Goal: Information Seeking & Learning: Understand process/instructions

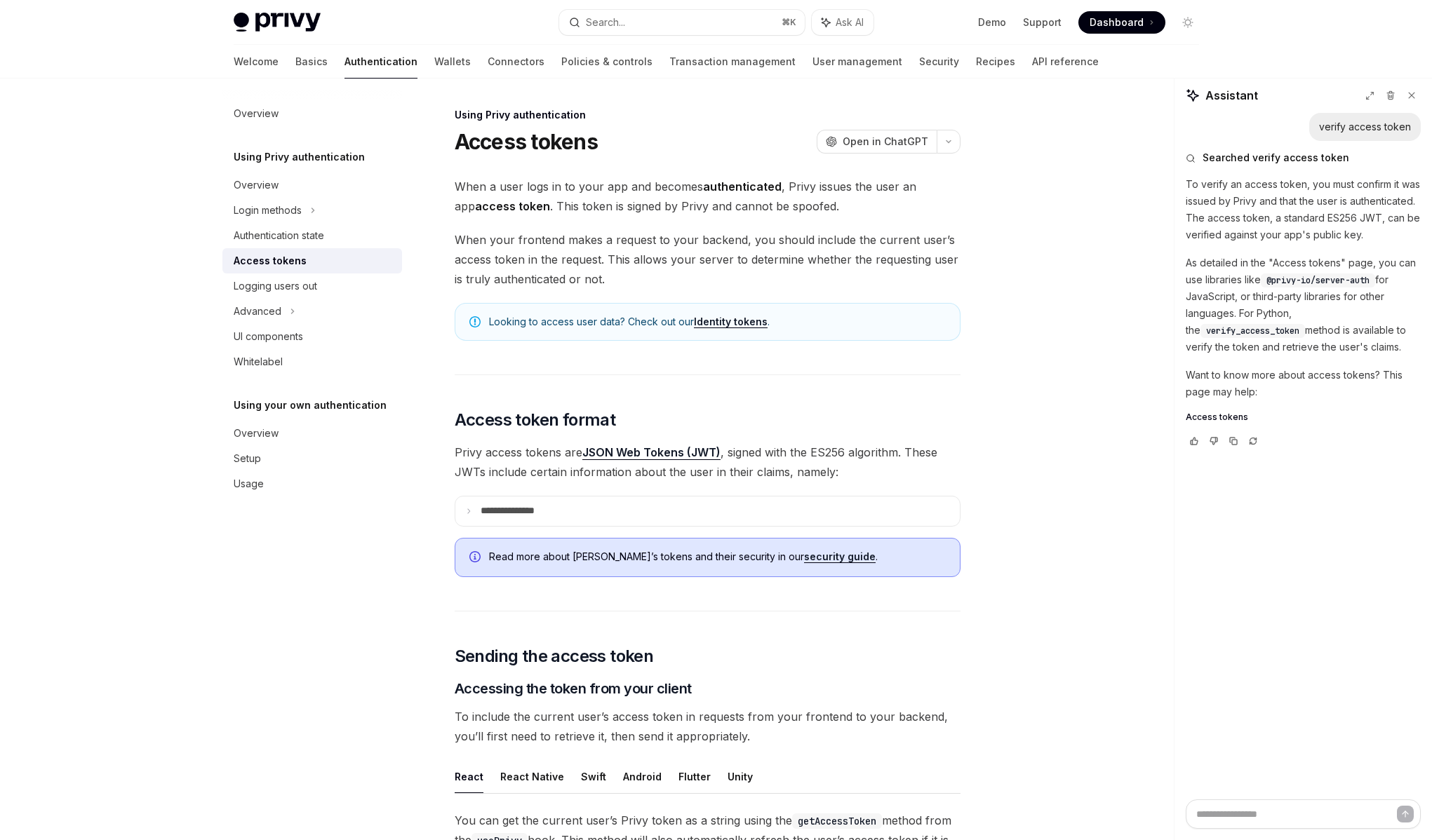
scroll to position [1084, 0]
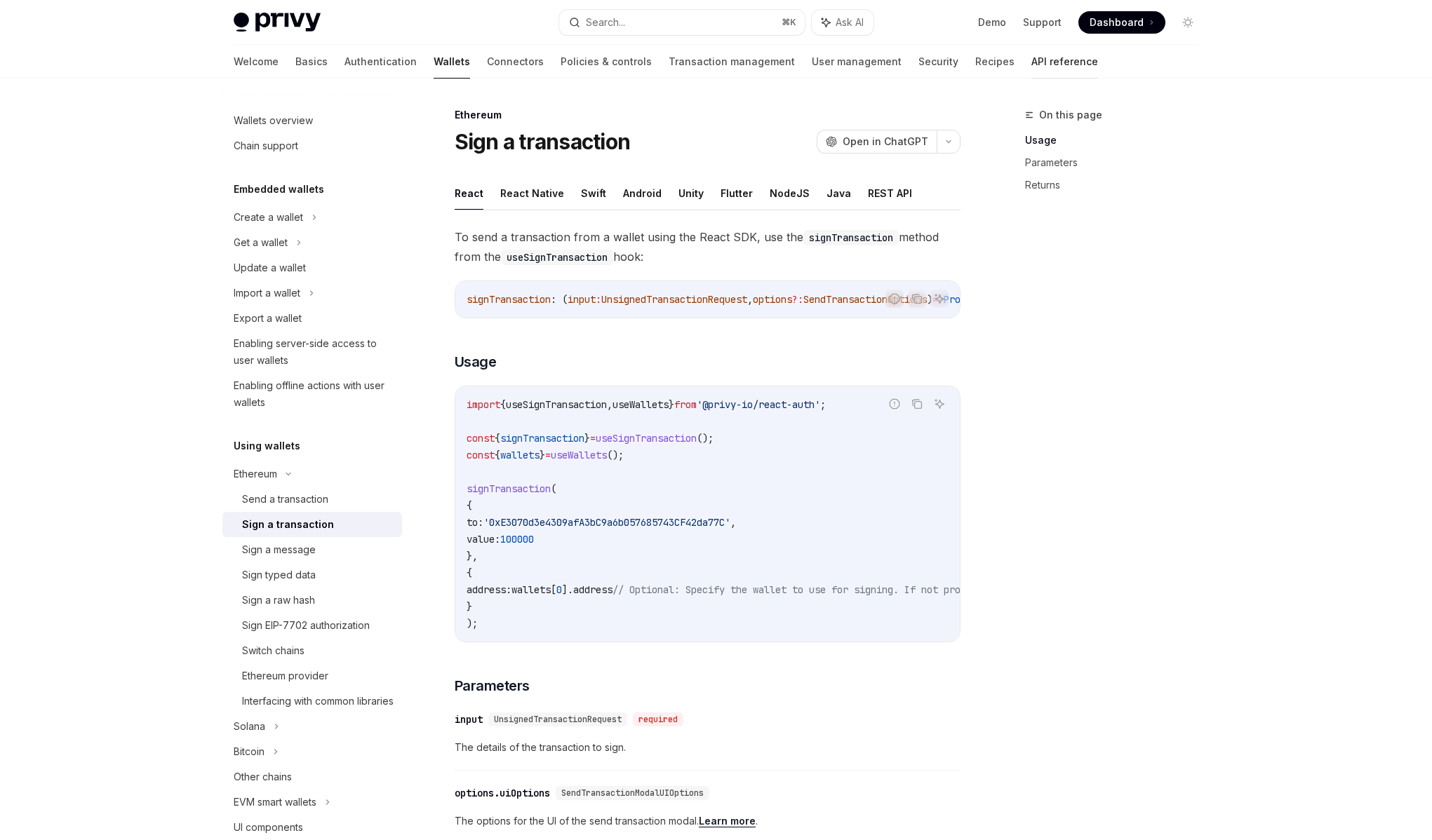
click at [1032, 64] on link "API reference" at bounding box center [1064, 62] width 67 height 34
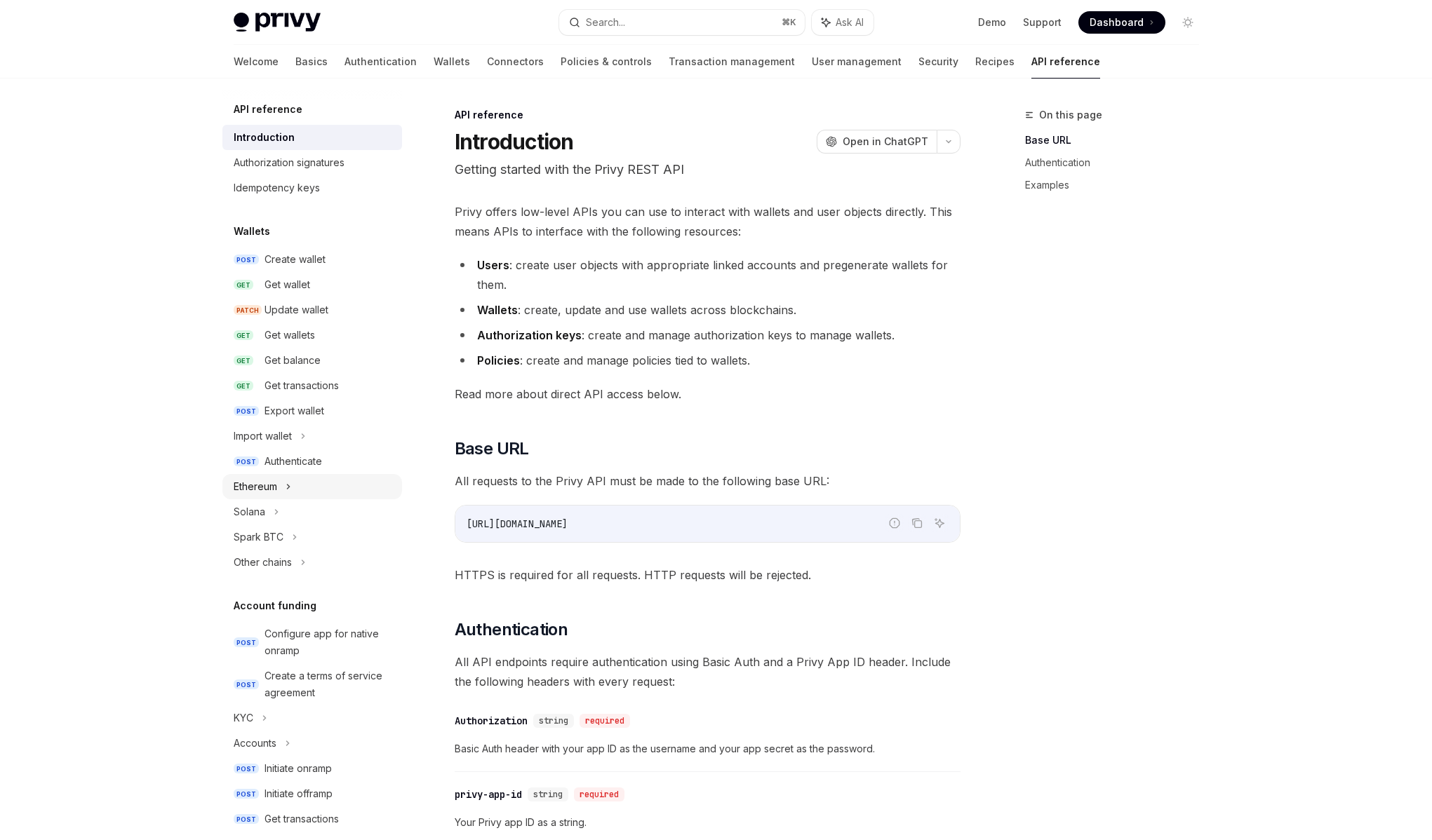
click at [285, 492] on div "Ethereum" at bounding box center [313, 487] width 179 height 25
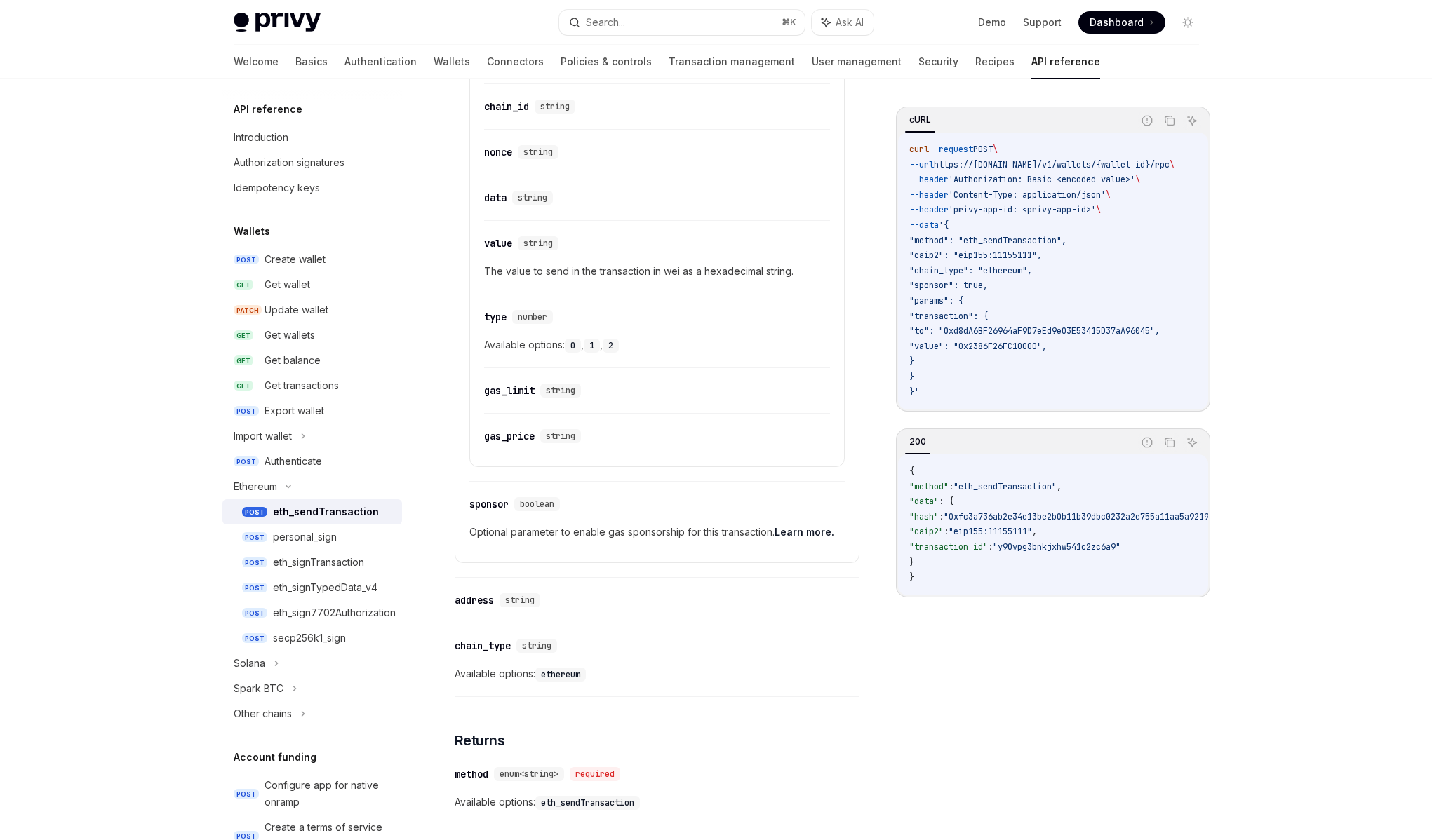
scroll to position [1026, 0]
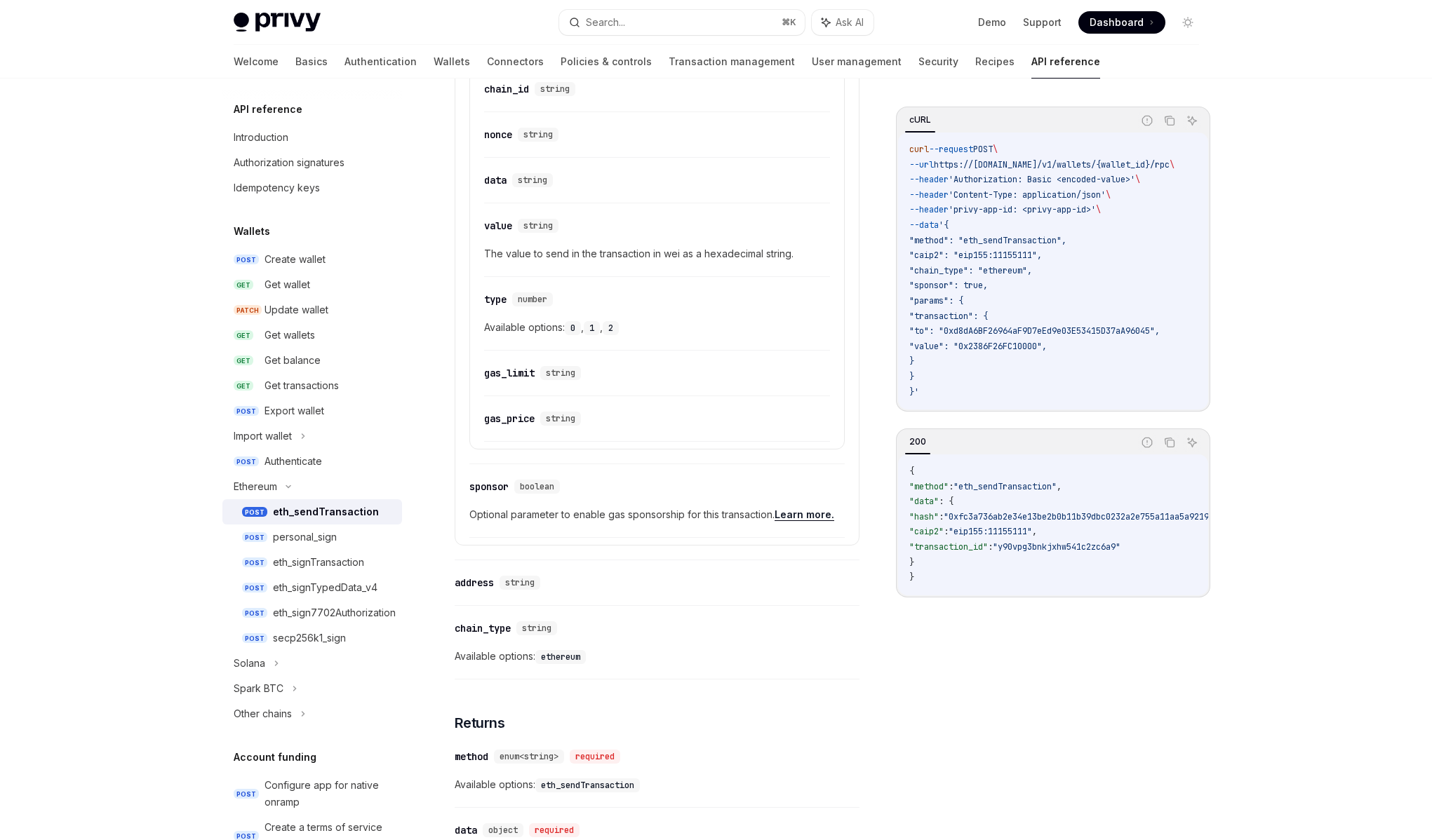
click at [537, 659] on span "Available options: ethereum" at bounding box center [657, 656] width 405 height 16
drag, startPoint x: 540, startPoint y: 658, endPoint x: 606, endPoint y: 660, distance: 66.0
click at [604, 660] on span "Available options: ethereum" at bounding box center [657, 656] width 405 height 16
click at [606, 660] on span "Available options: ethereum" at bounding box center [657, 656] width 405 height 16
drag, startPoint x: 606, startPoint y: 660, endPoint x: 466, endPoint y: 628, distance: 143.6
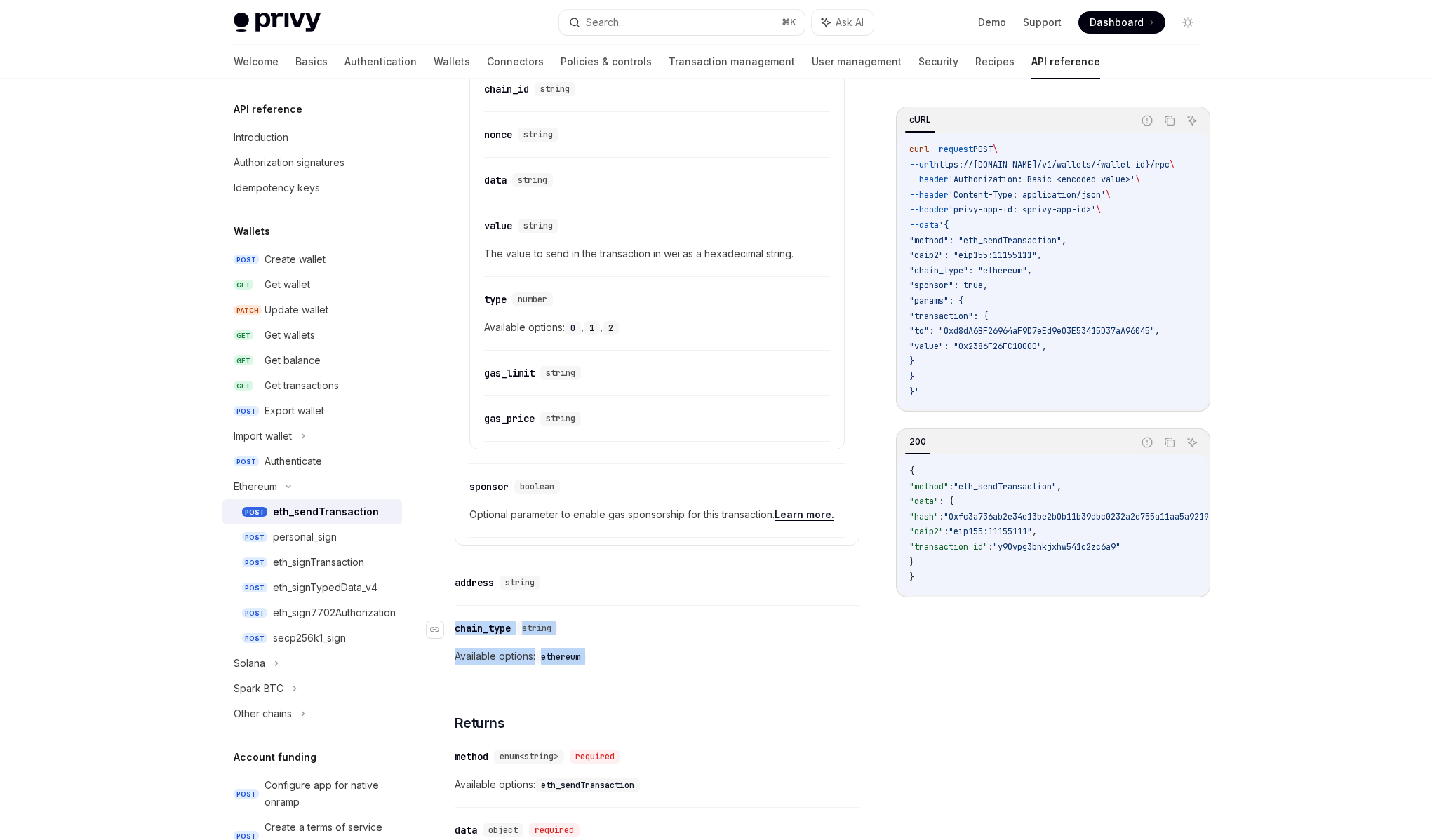
click at [466, 628] on div "​ chain_type string Available options: ethereum" at bounding box center [657, 646] width 405 height 67
click at [466, 628] on div "chain_type" at bounding box center [482, 628] width 56 height 14
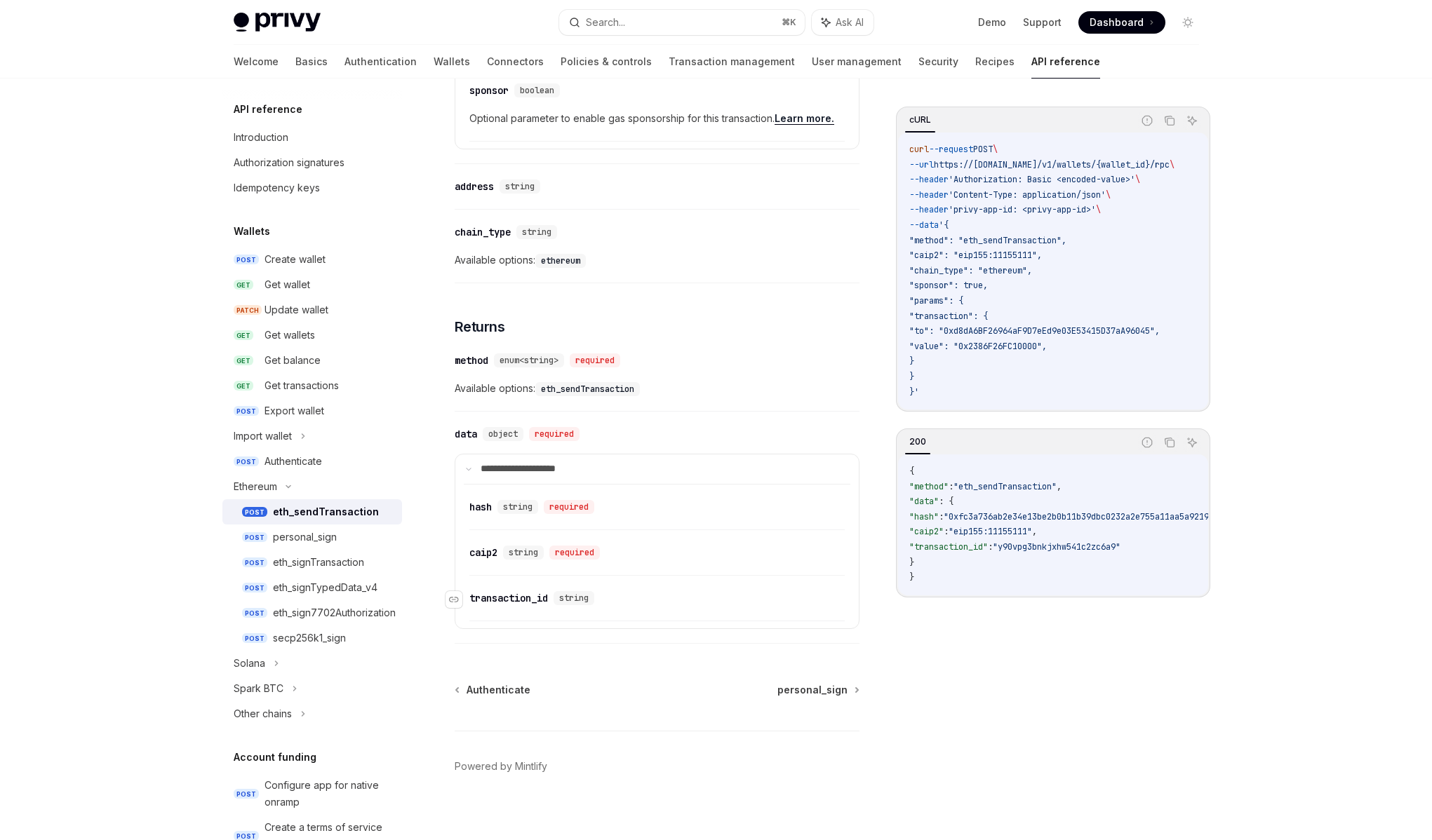
scroll to position [1434, 0]
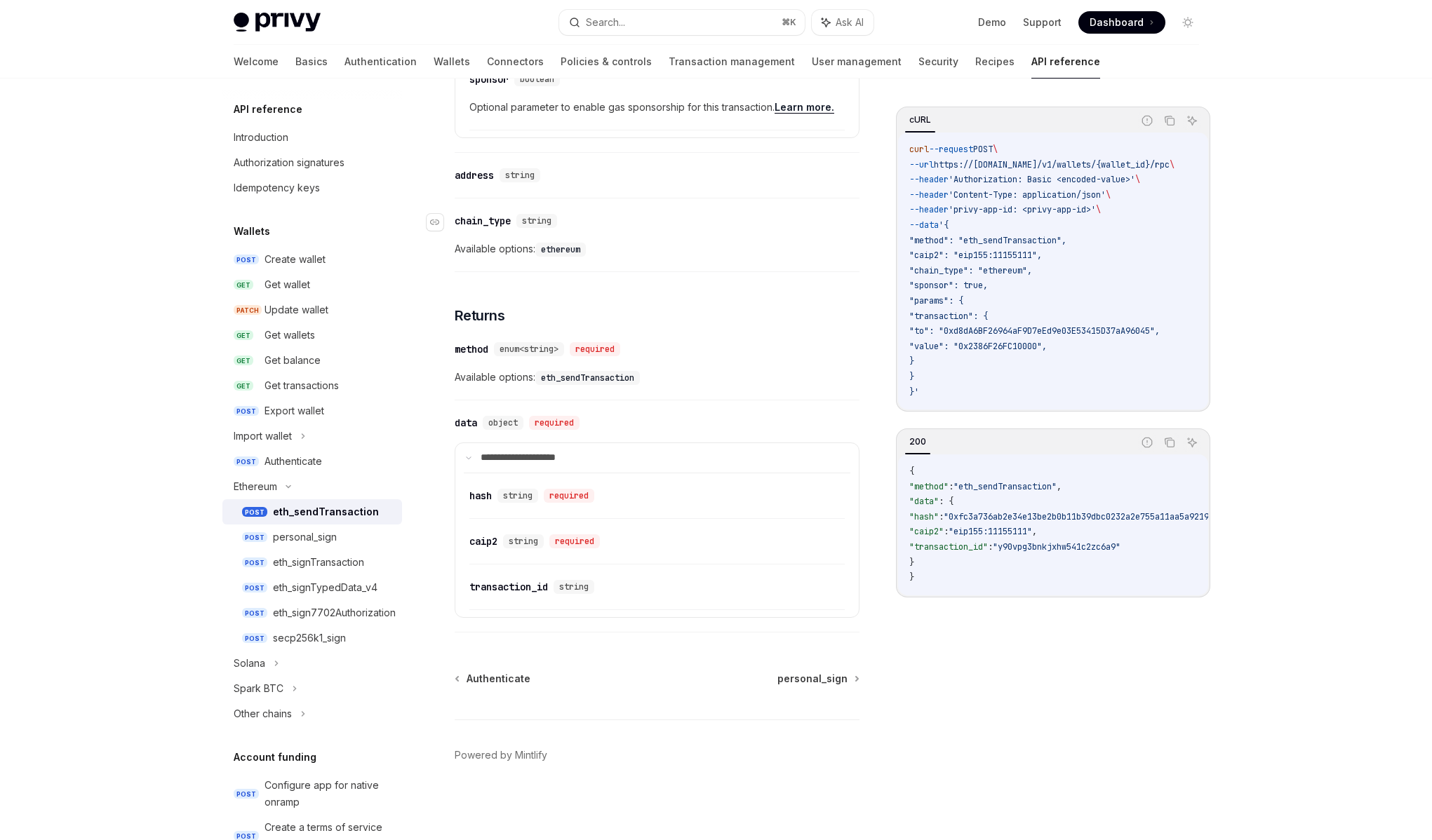
click at [478, 222] on div "chain_type" at bounding box center [482, 221] width 56 height 14
click at [555, 227] on div "string" at bounding box center [537, 221] width 41 height 14
drag, startPoint x: 552, startPoint y: 225, endPoint x: 527, endPoint y: 223, distance: 25.1
click at [527, 223] on span "string" at bounding box center [537, 221] width 30 height 12
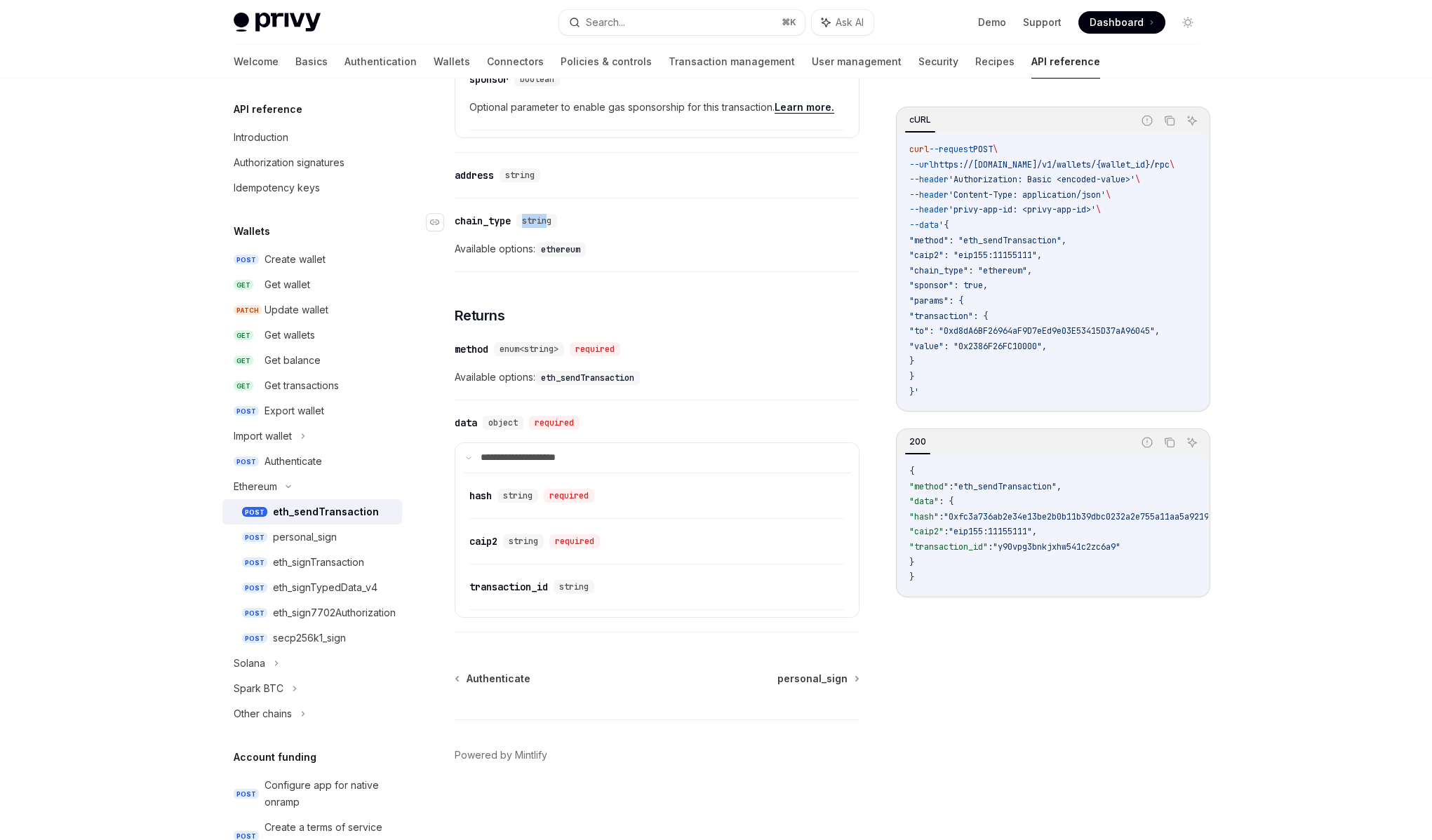
click at [527, 223] on span "string" at bounding box center [537, 221] width 30 height 12
drag, startPoint x: 527, startPoint y: 223, endPoint x: 612, endPoint y: 219, distance: 85.1
click at [612, 219] on div "​ chain_type string" at bounding box center [649, 220] width 391 height 16
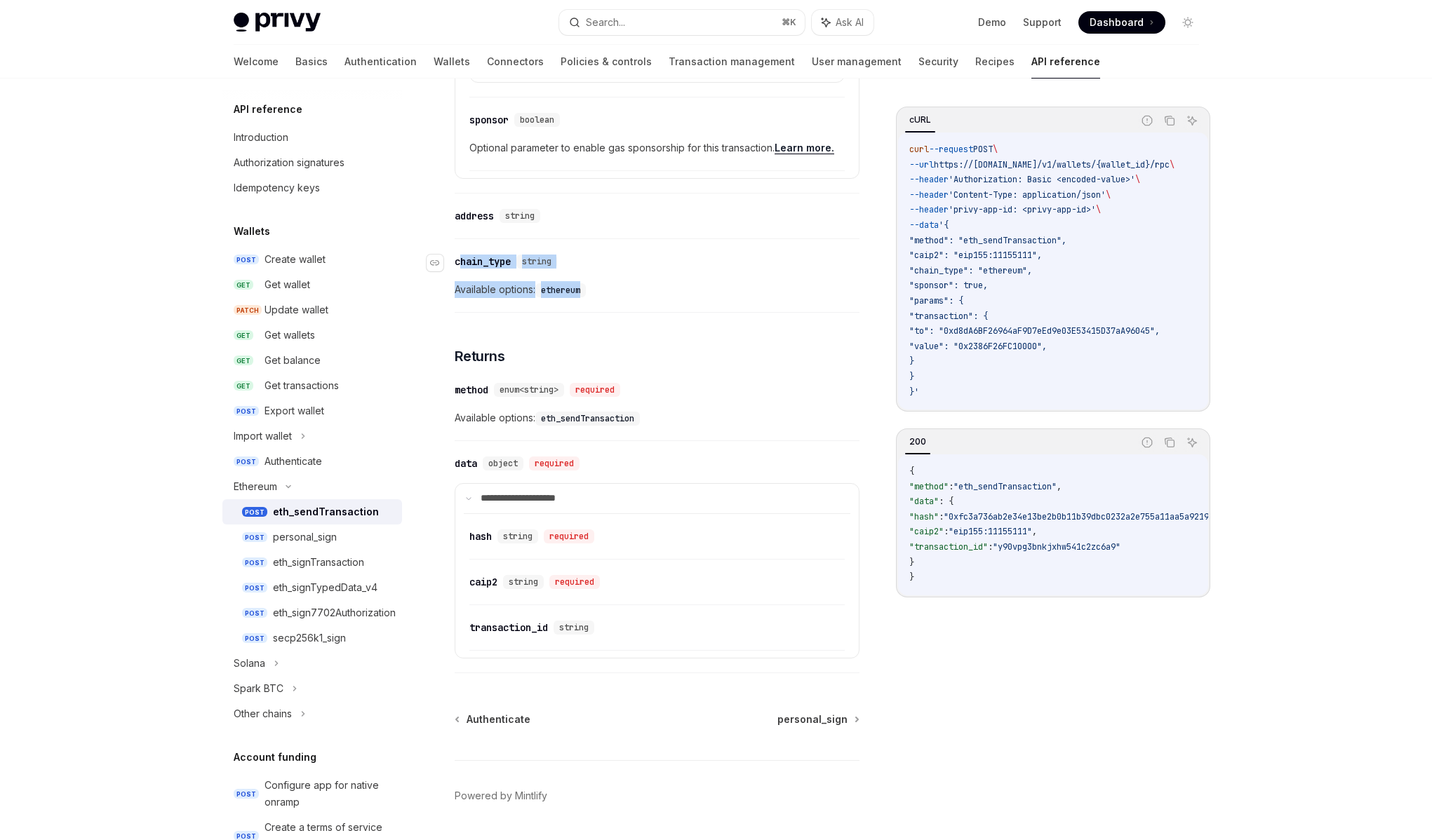
scroll to position [1393, 0]
drag, startPoint x: 613, startPoint y: 294, endPoint x: 460, endPoint y: 258, distance: 157.2
click at [460, 258] on div "​ chain_type string Available options: ethereum" at bounding box center [657, 280] width 405 height 67
click at [686, 283] on span "Available options: ethereum" at bounding box center [657, 289] width 405 height 16
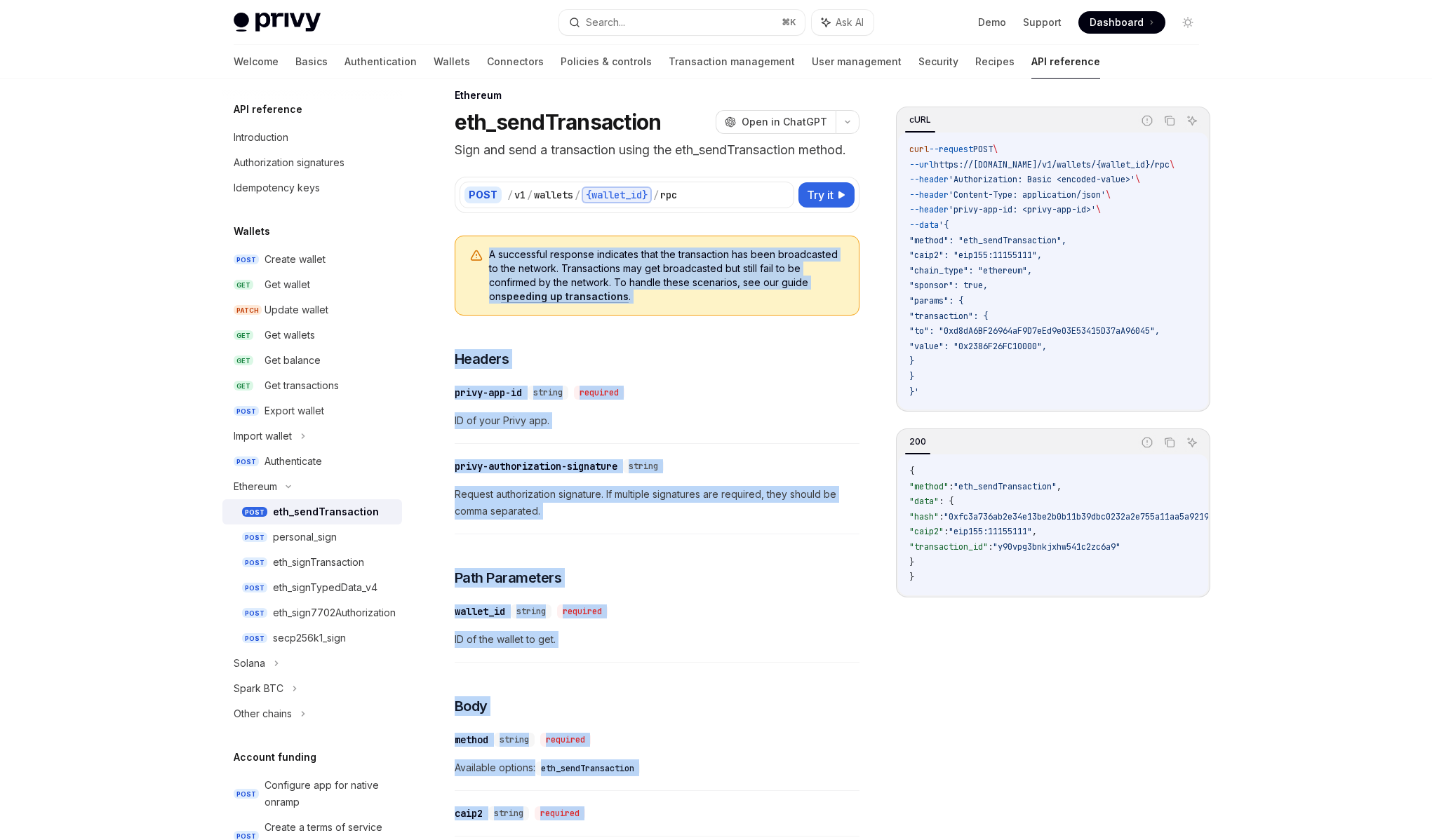
scroll to position [0, 0]
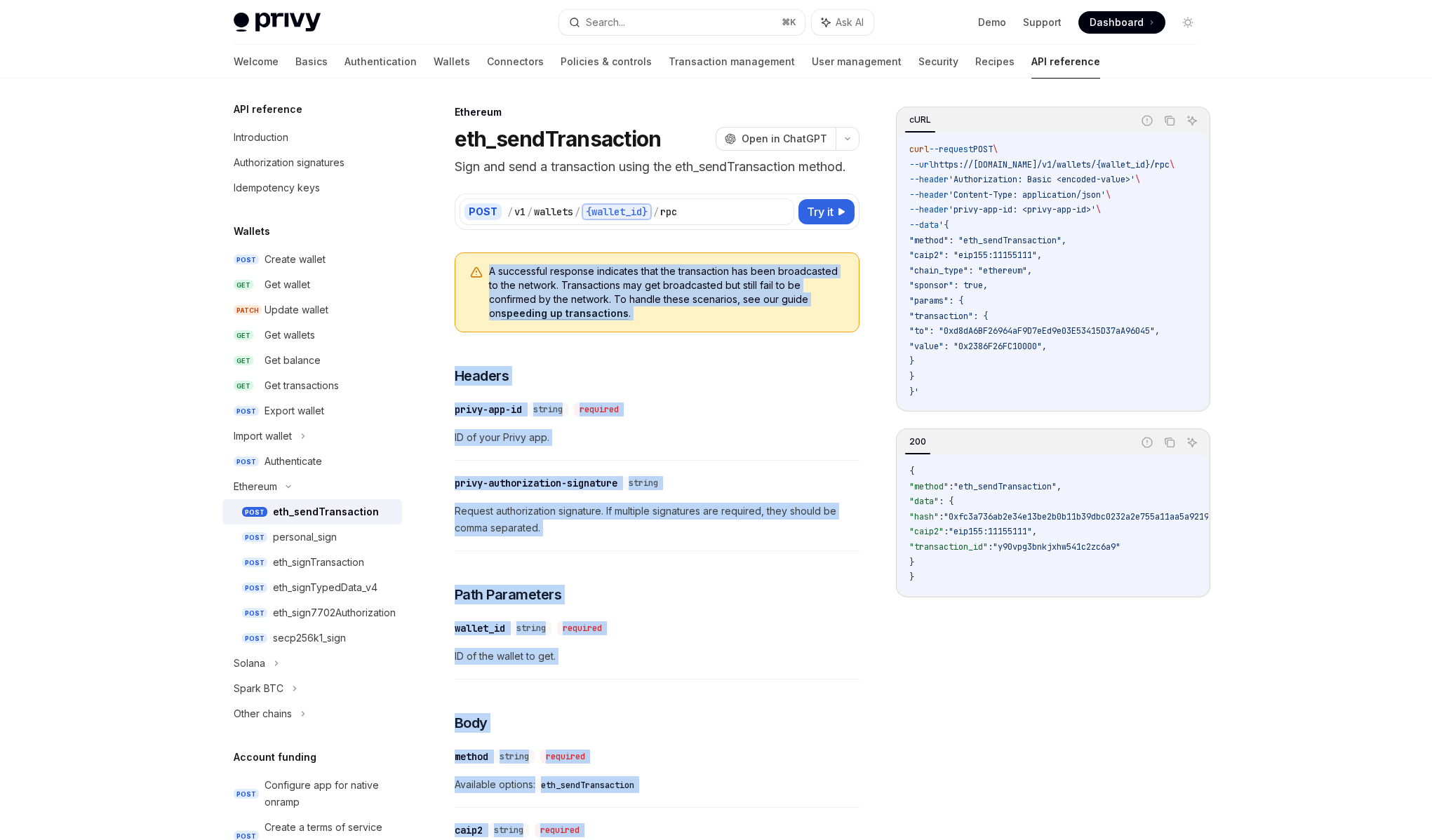
drag, startPoint x: 636, startPoint y: 282, endPoint x: 730, endPoint y: 232, distance: 106.5
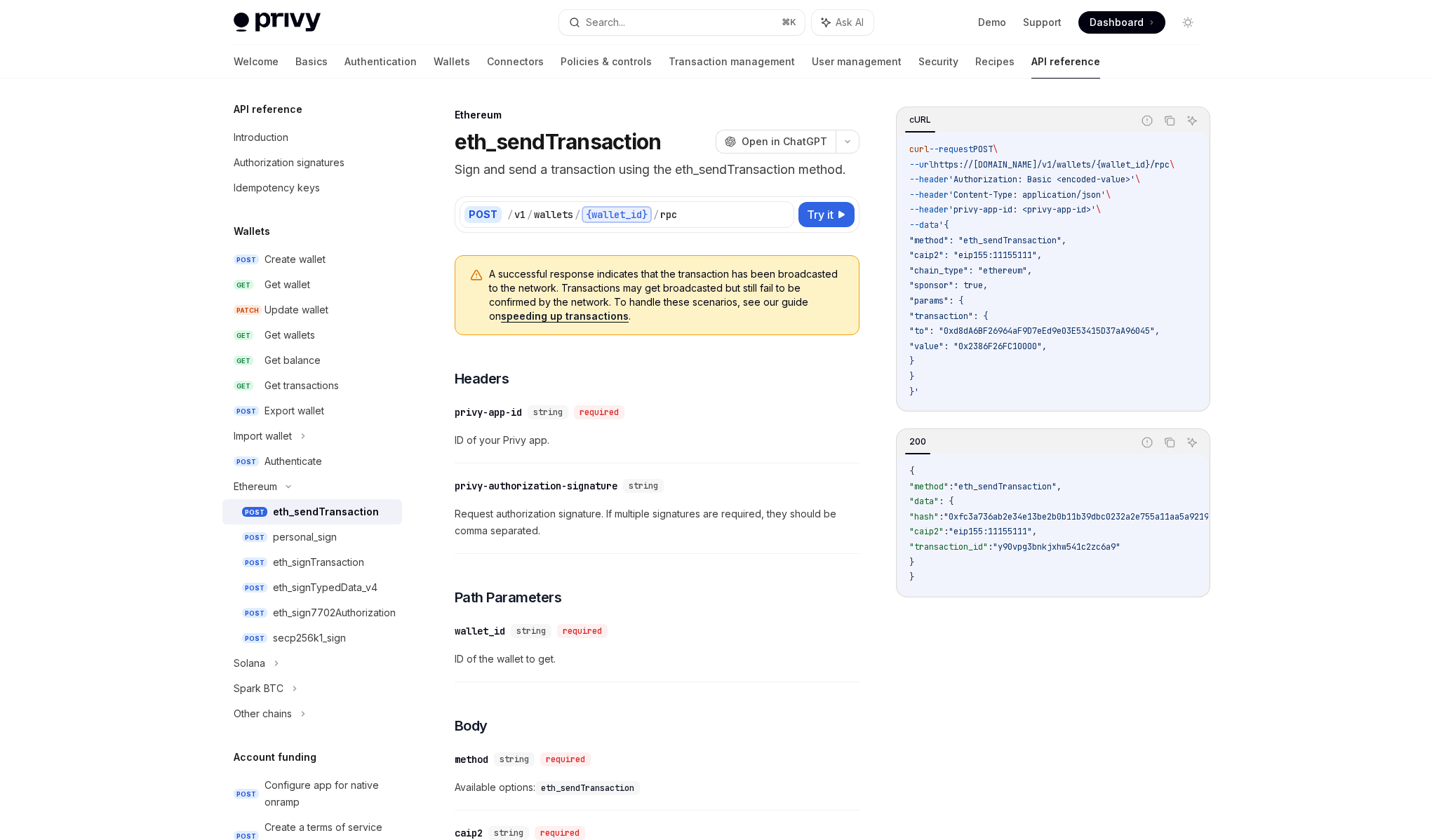
click at [730, 164] on p "Sign and send a transaction using the eth_sendTransaction method." at bounding box center [657, 170] width 405 height 19
click at [783, 151] on button "OpenAI Open in ChatGPT" at bounding box center [776, 142] width 120 height 24
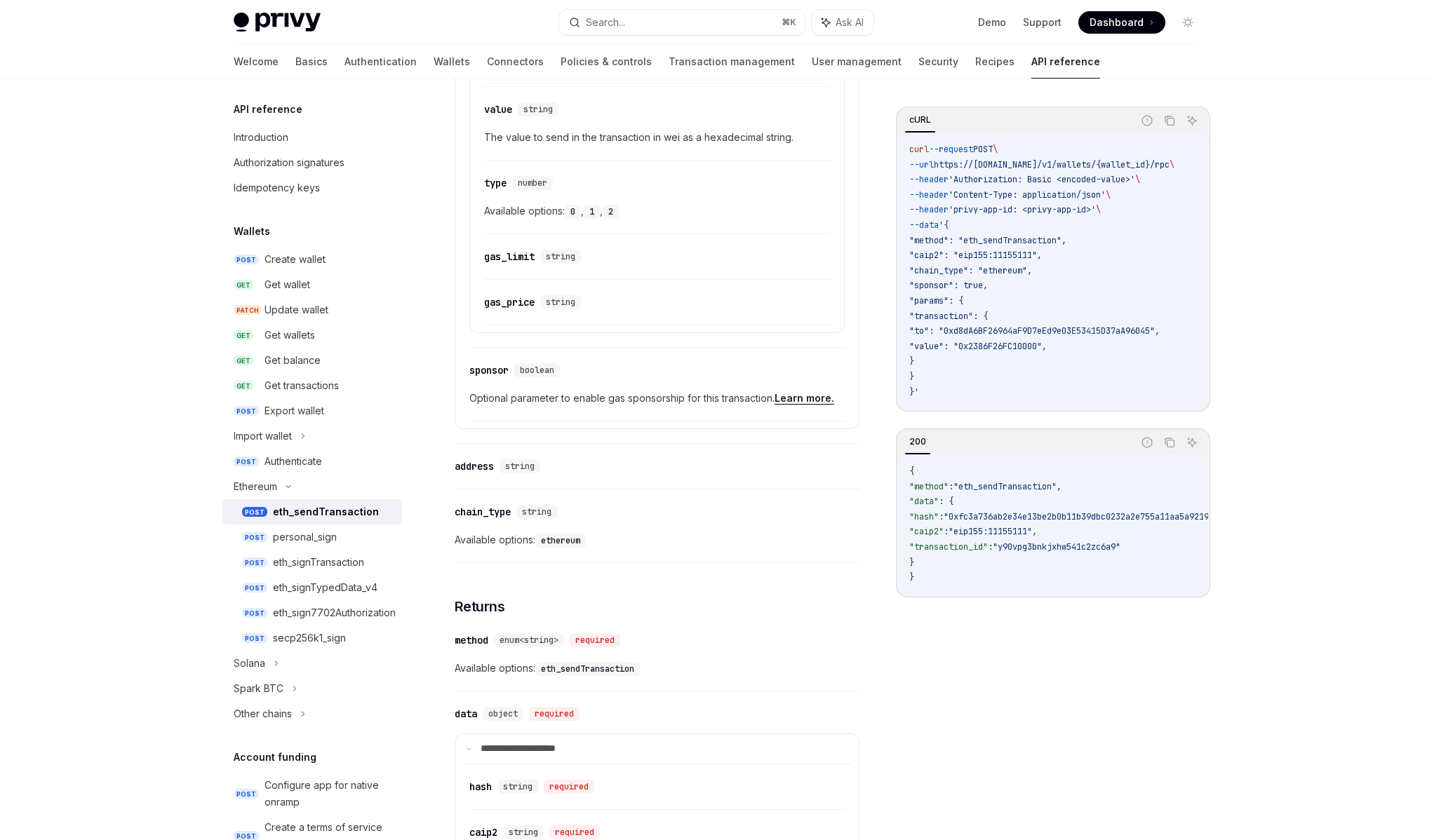
scroll to position [1160, 0]
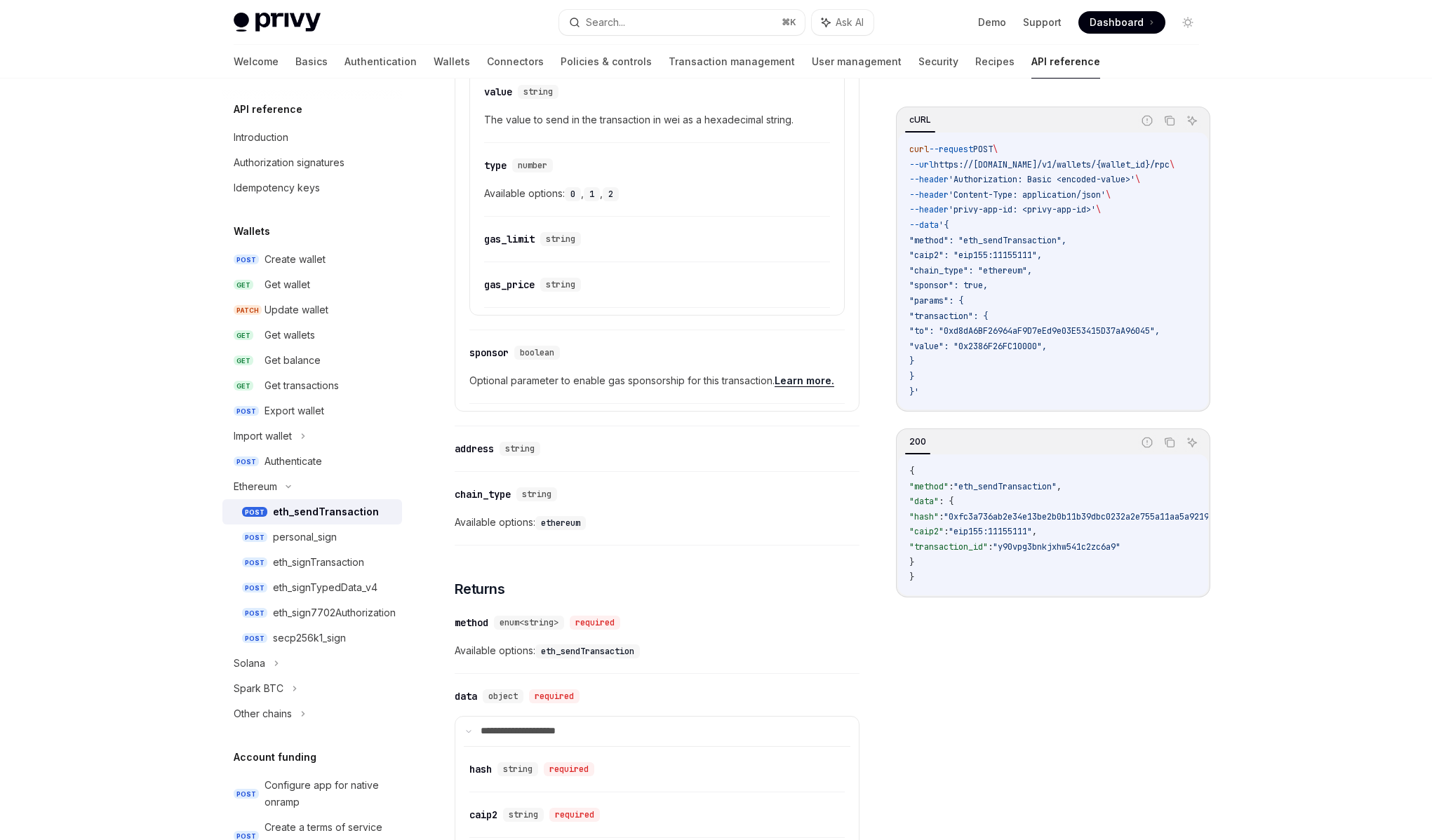
click at [575, 525] on code "ethereum" at bounding box center [561, 523] width 50 height 14
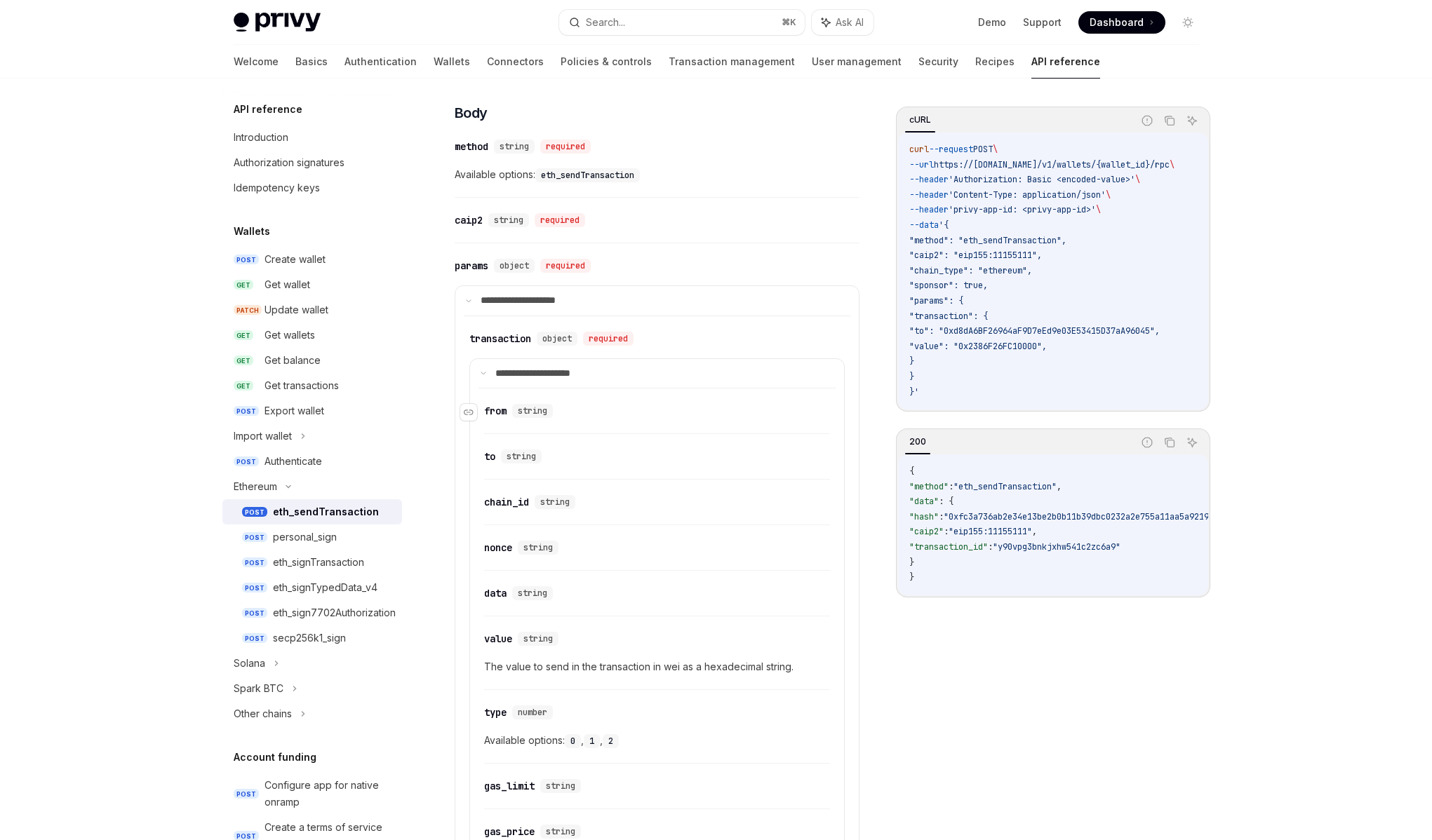
scroll to position [582, 0]
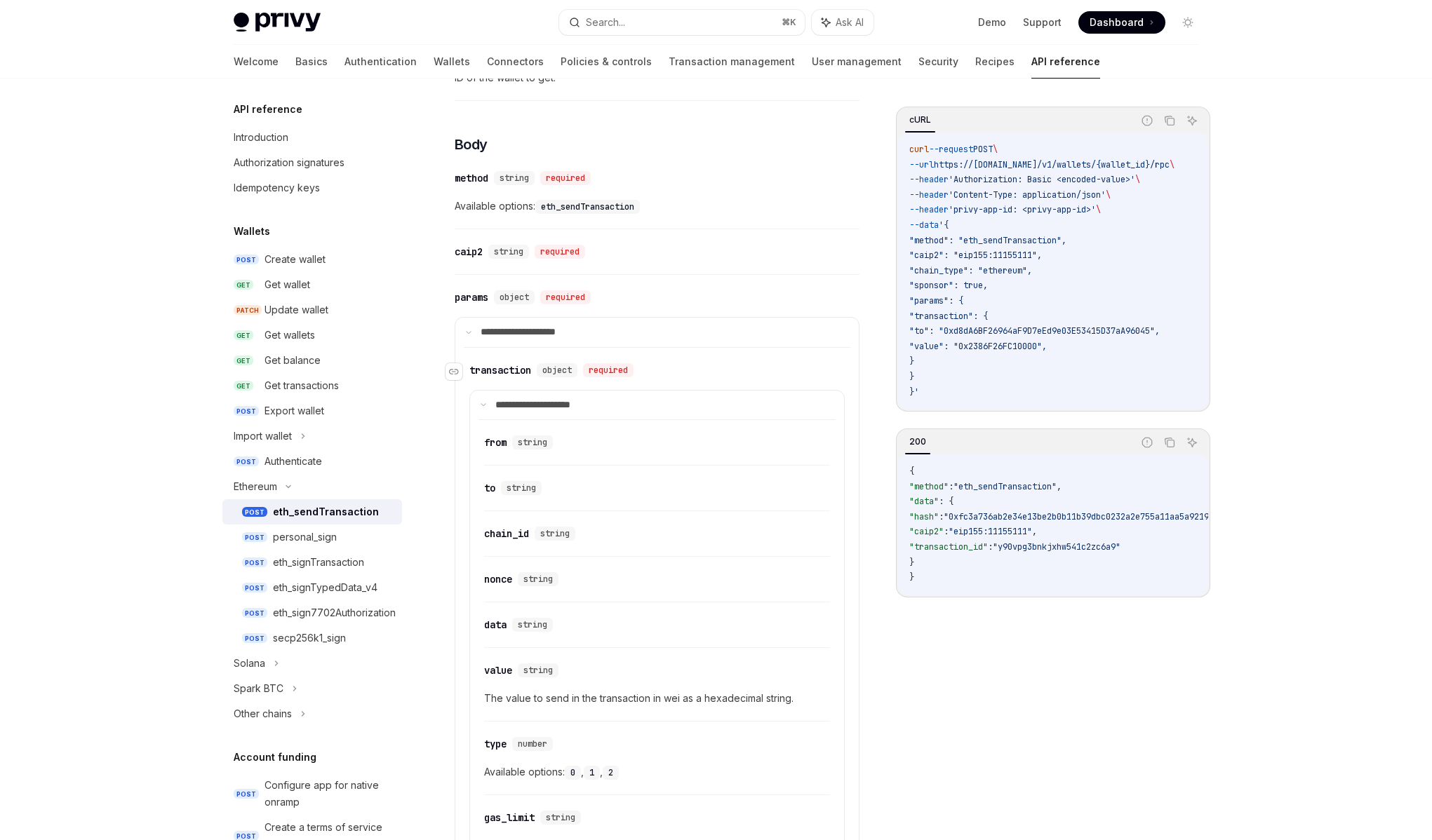
click at [590, 374] on div "required" at bounding box center [608, 370] width 50 height 14
click at [547, 300] on div "required" at bounding box center [565, 297] width 50 height 14
click at [501, 294] on div "object" at bounding box center [514, 297] width 41 height 14
click at [467, 298] on div "params" at bounding box center [471, 297] width 34 height 14
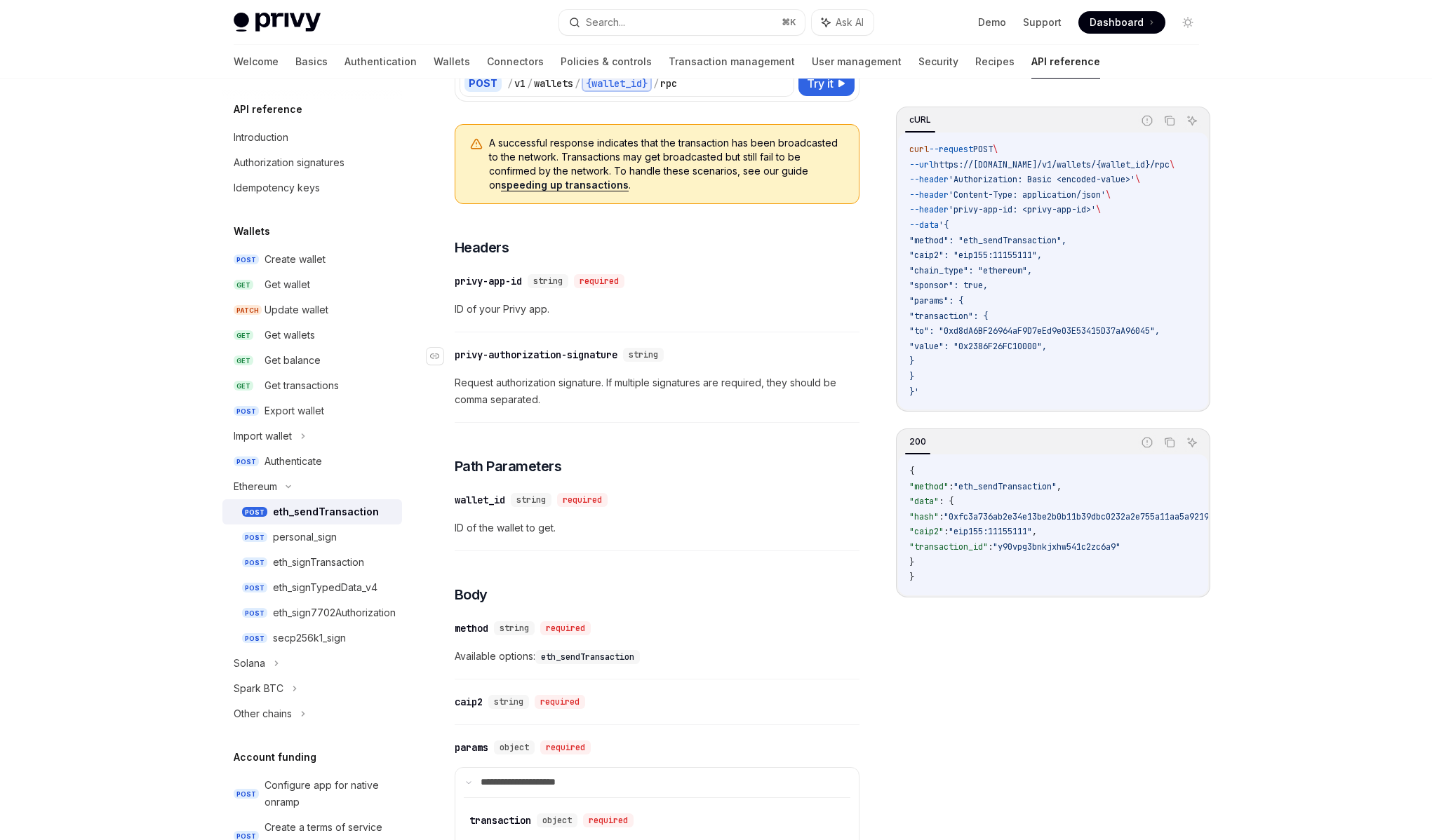
scroll to position [130, 0]
click at [433, 58] on link "Wallets" at bounding box center [452, 62] width 37 height 34
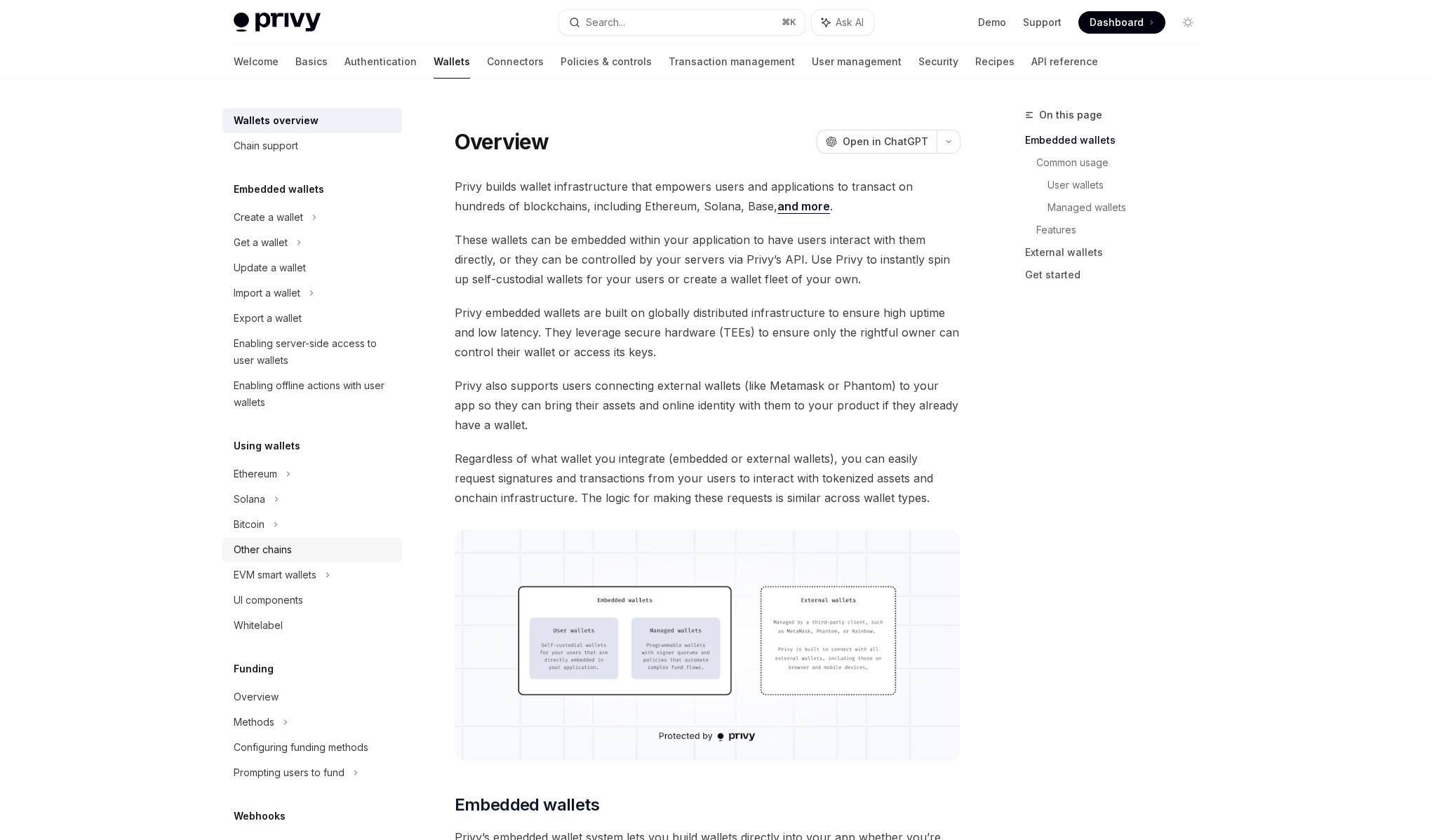
click at [285, 557] on div "Other chains" at bounding box center [262, 550] width 58 height 16
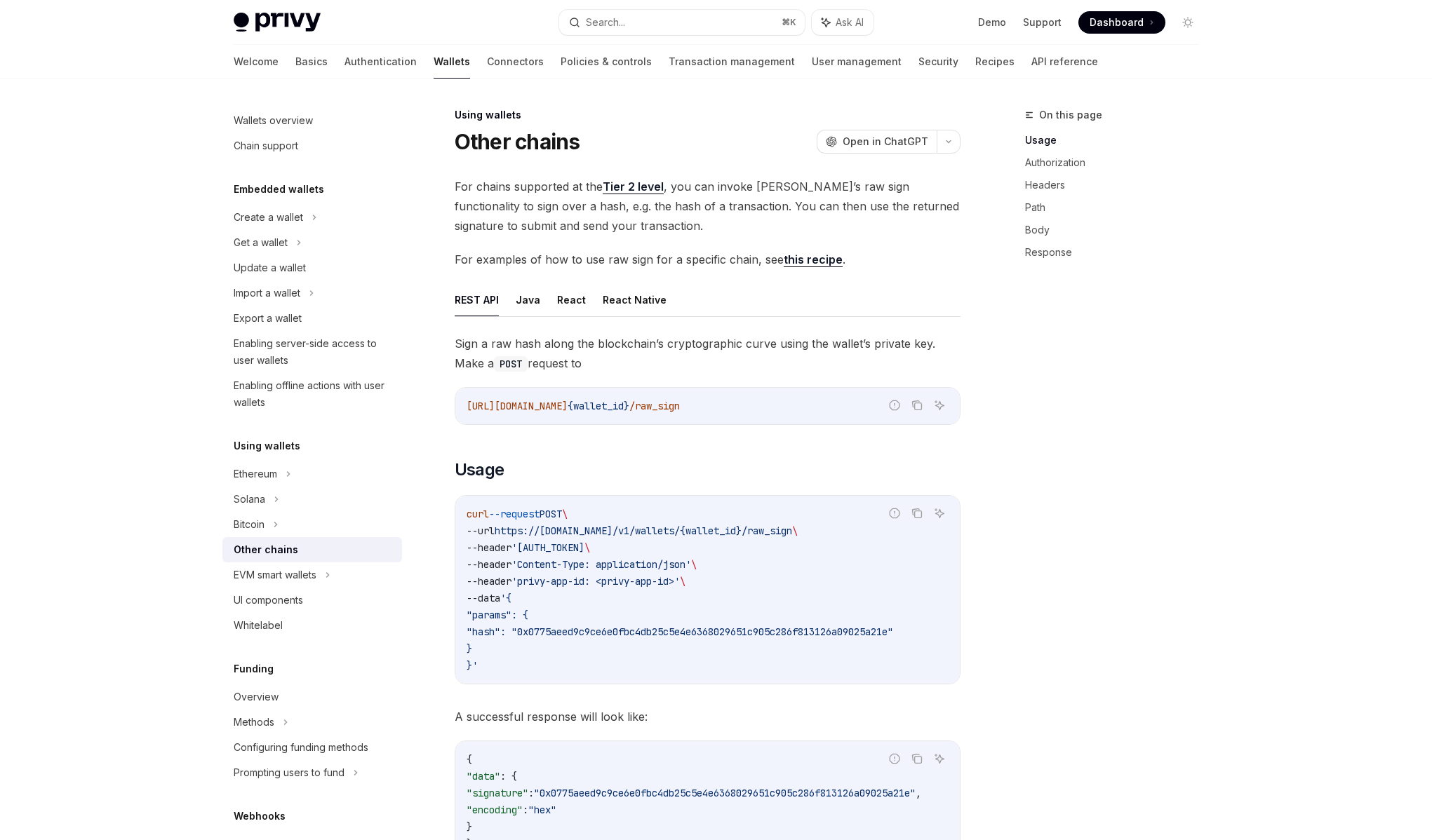
click at [645, 182] on link "Tier 2 level" at bounding box center [633, 186] width 61 height 14
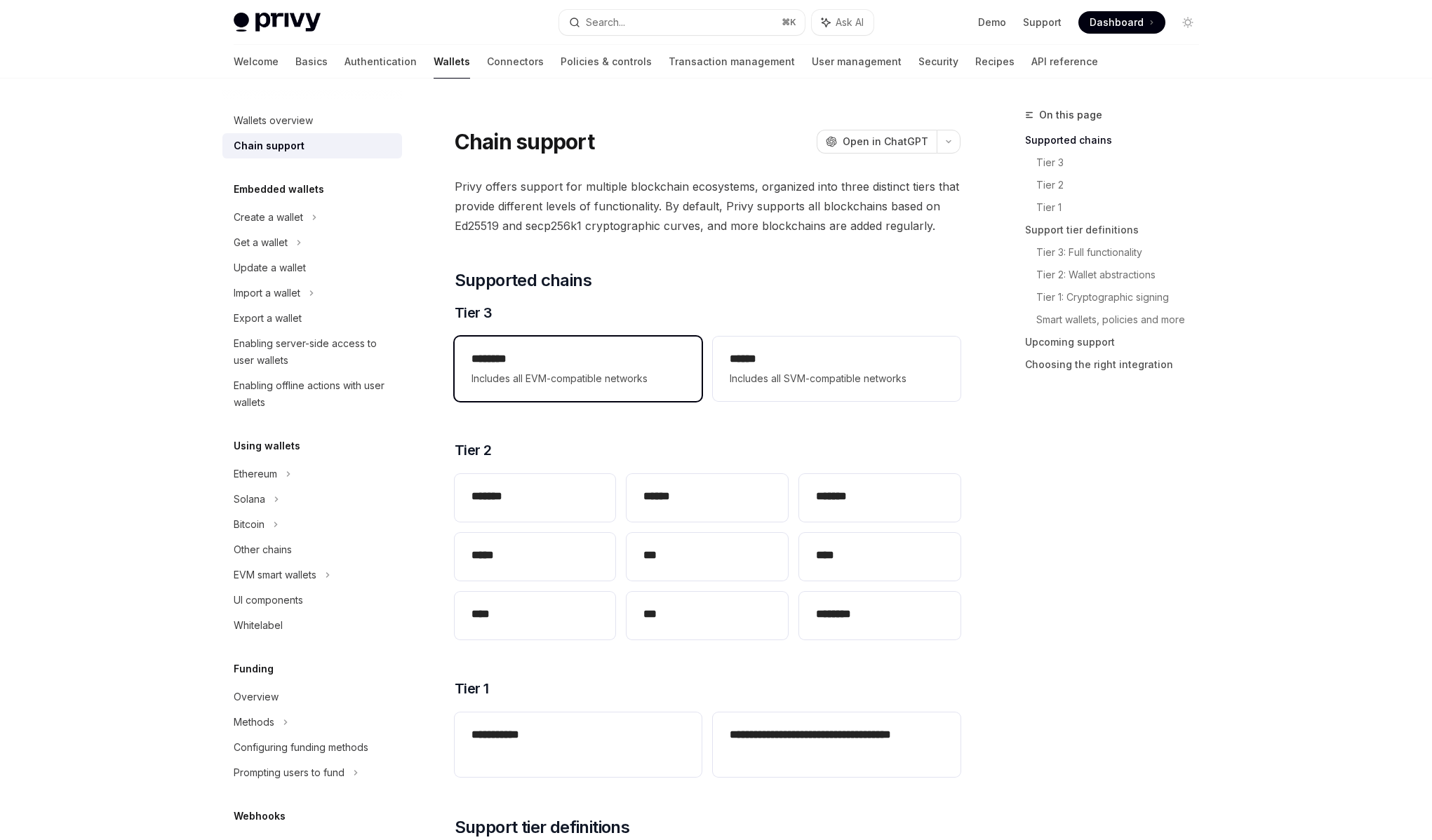
click at [567, 382] on span "Includes all EVM-compatible networks" at bounding box center [578, 378] width 213 height 16
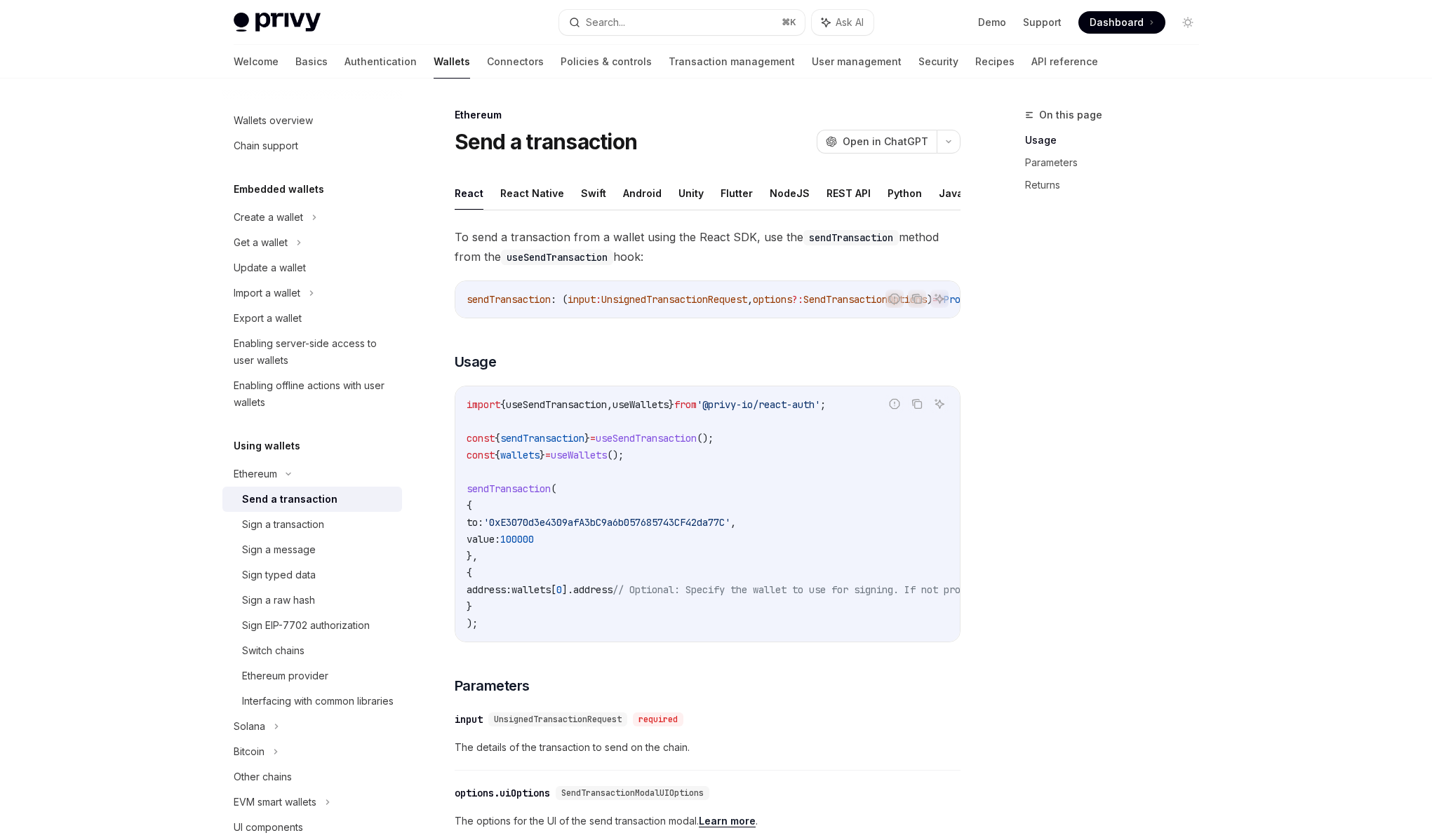
drag, startPoint x: 656, startPoint y: 362, endPoint x: 681, endPoint y: 338, distance: 34.7
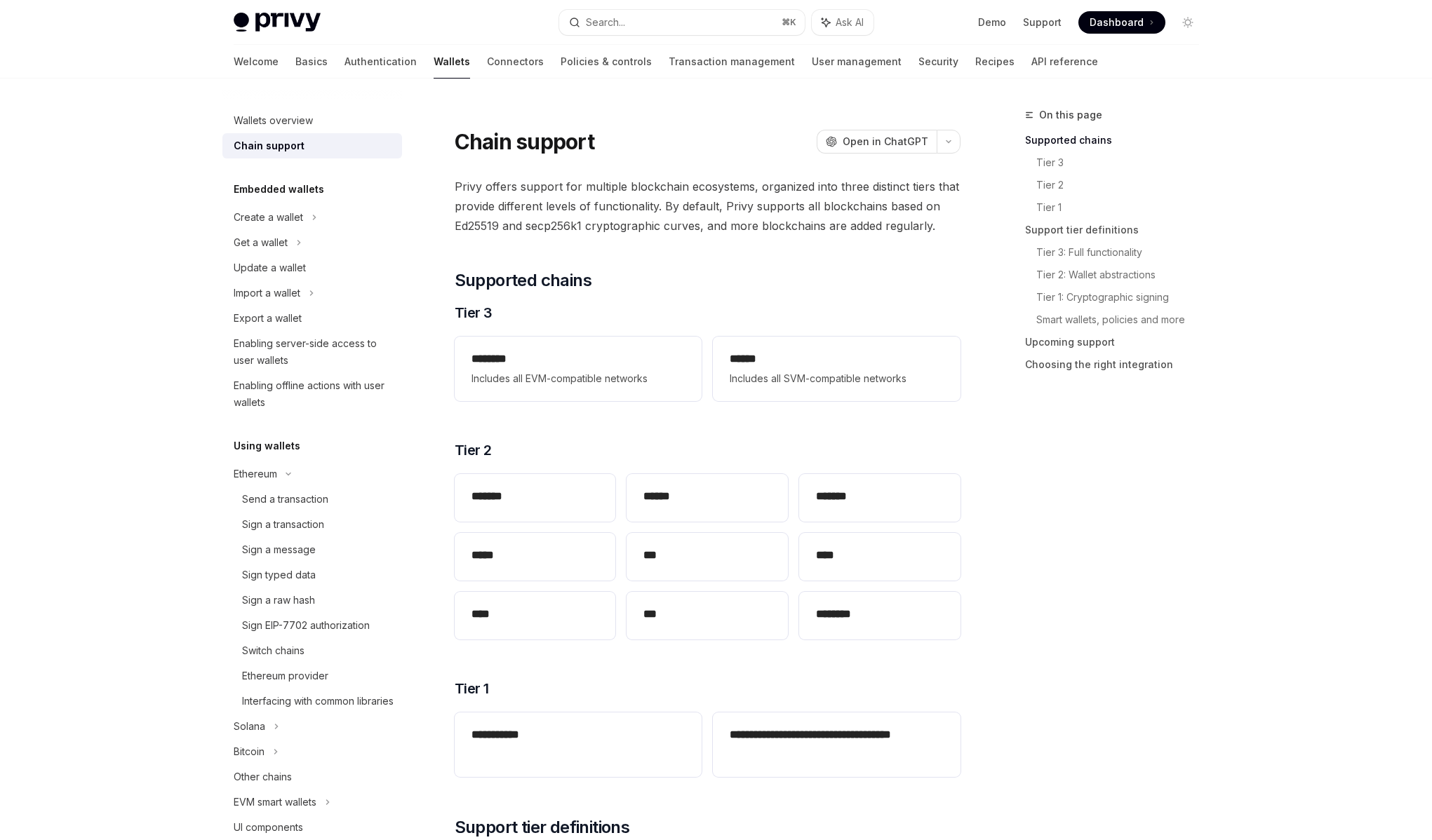
click at [750, 196] on span "Privy offers support for multiple blockchain ecosystems, organized into three d…" at bounding box center [707, 205] width 506 height 59
click at [890, 145] on span "Open in ChatGPT" at bounding box center [886, 142] width 86 height 14
click at [596, 374] on span "Includes all EVM-compatible networks" at bounding box center [578, 378] width 213 height 16
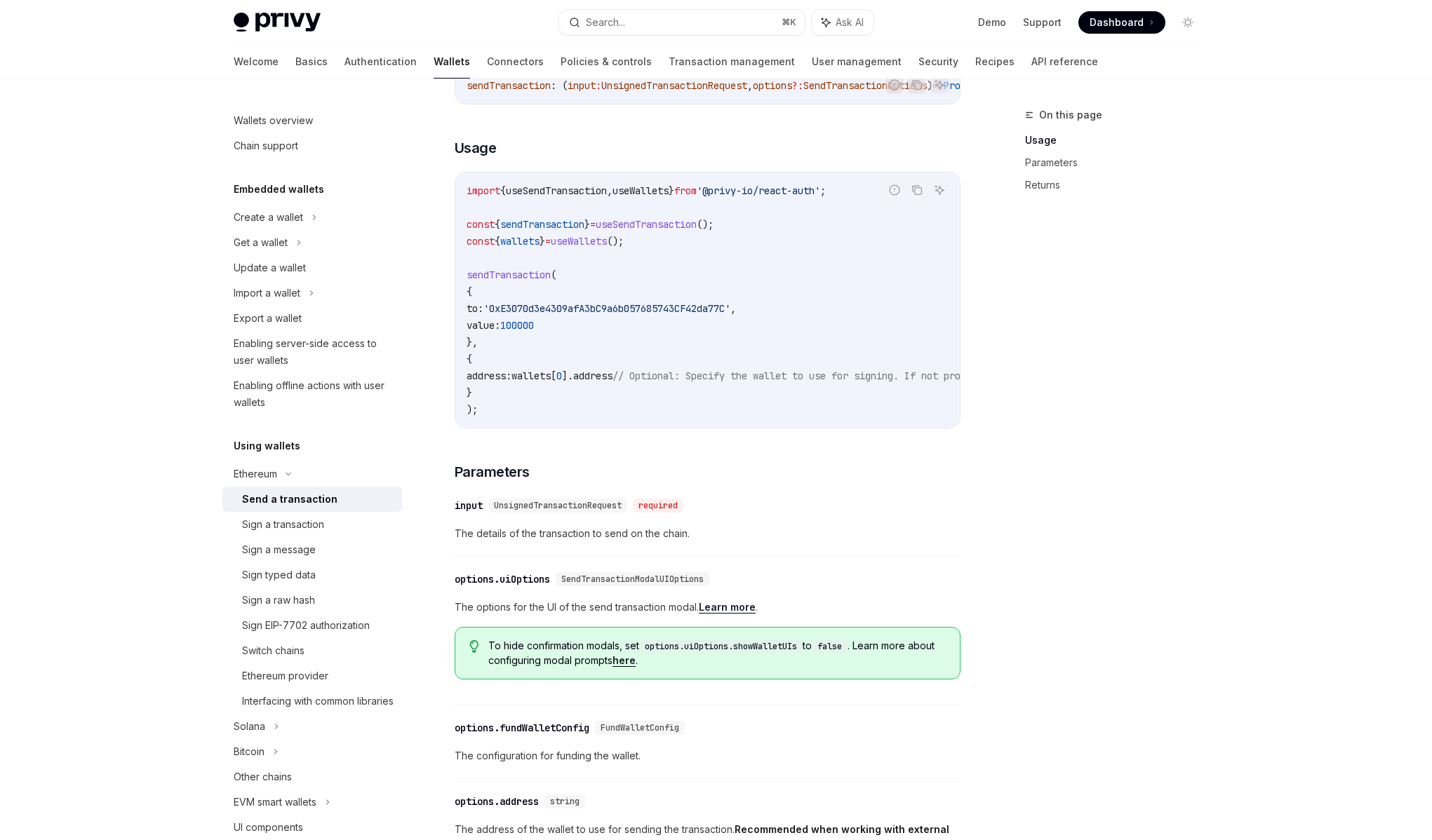
click at [608, 462] on div "To send a transaction from a wallet using the React SDK, use the sendTransactio…" at bounding box center [707, 509] width 506 height 991
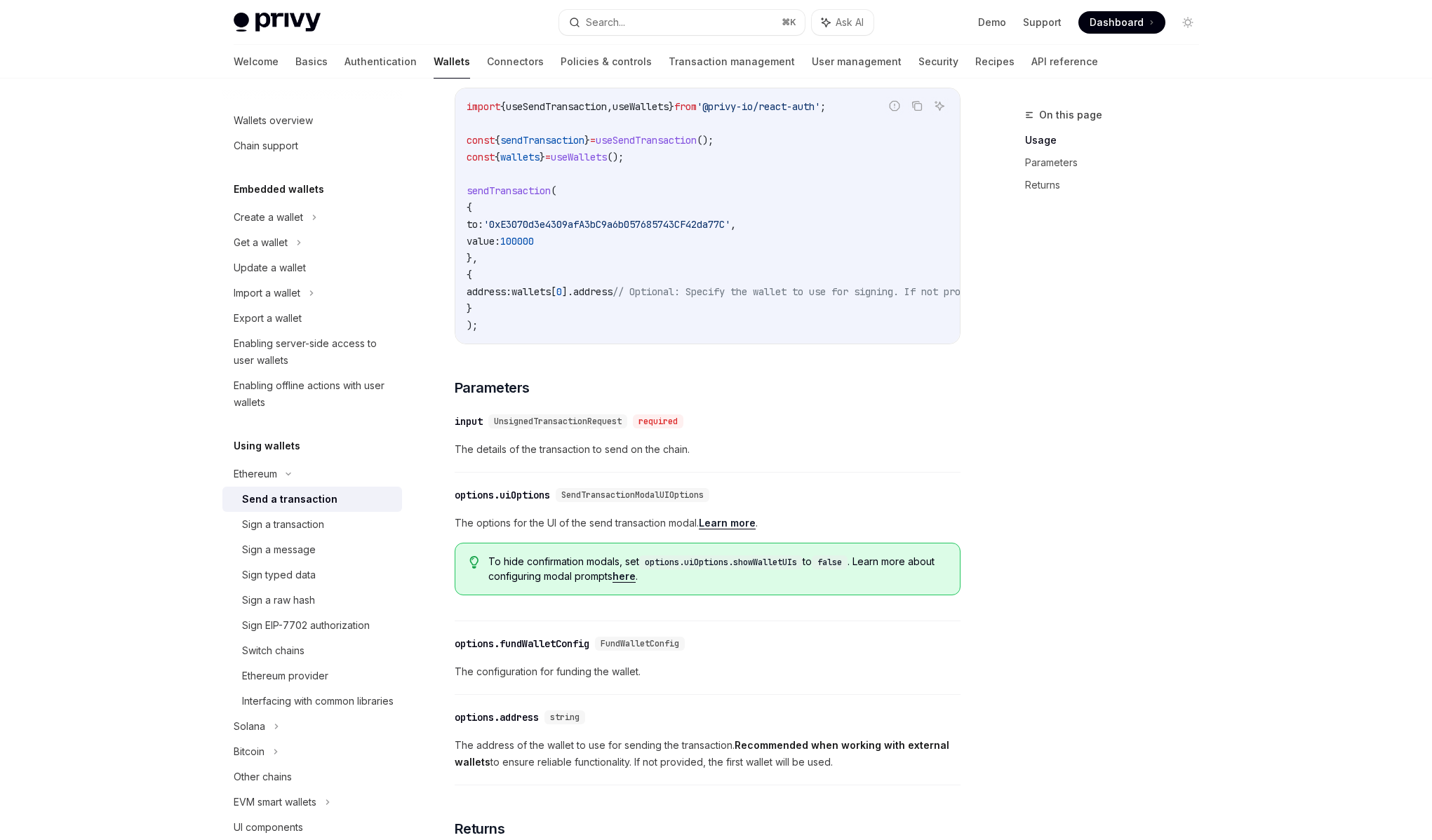
click at [595, 457] on span "The details of the transaction to send on the chain." at bounding box center [707, 448] width 506 height 16
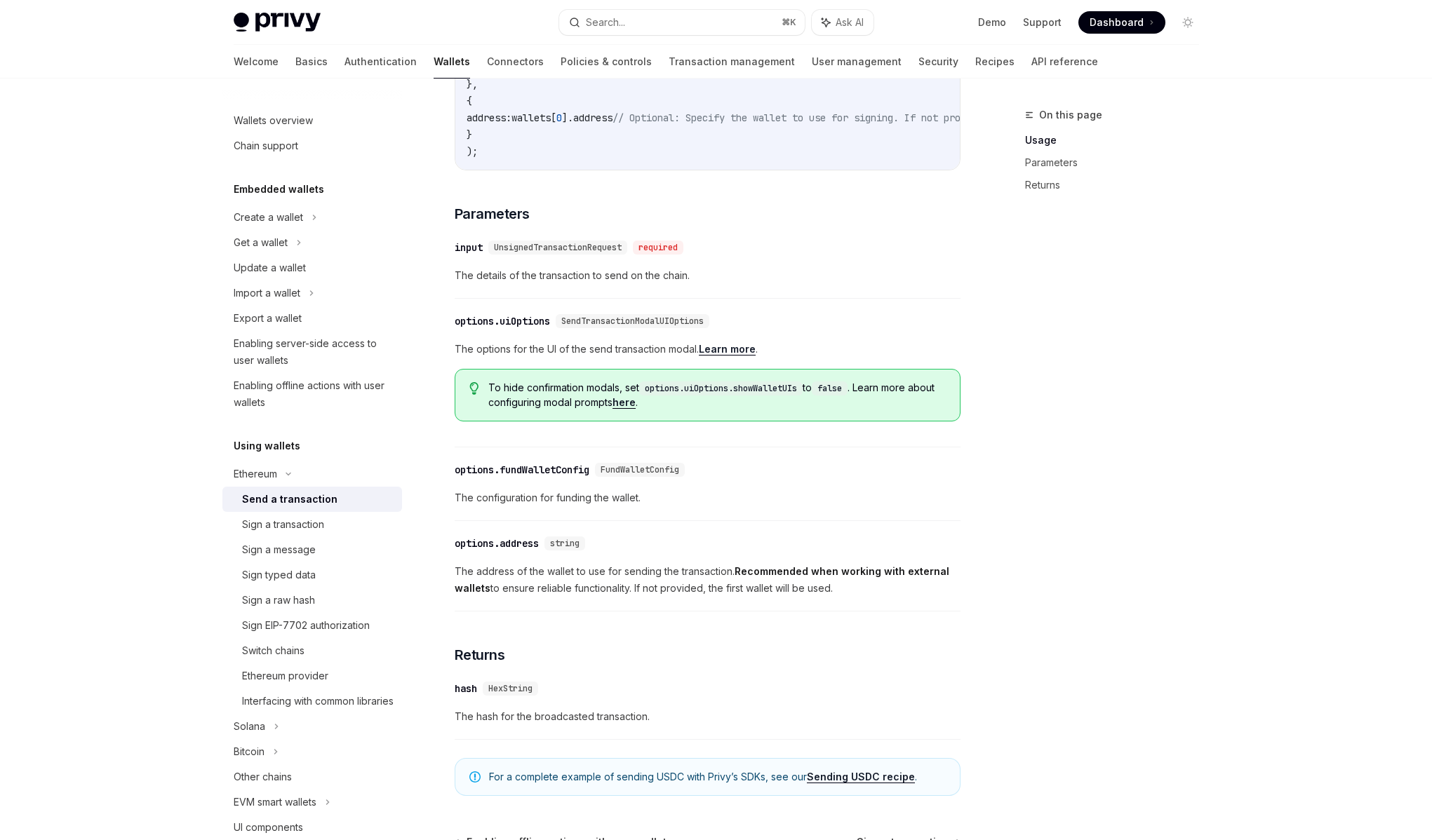
scroll to position [489, 0]
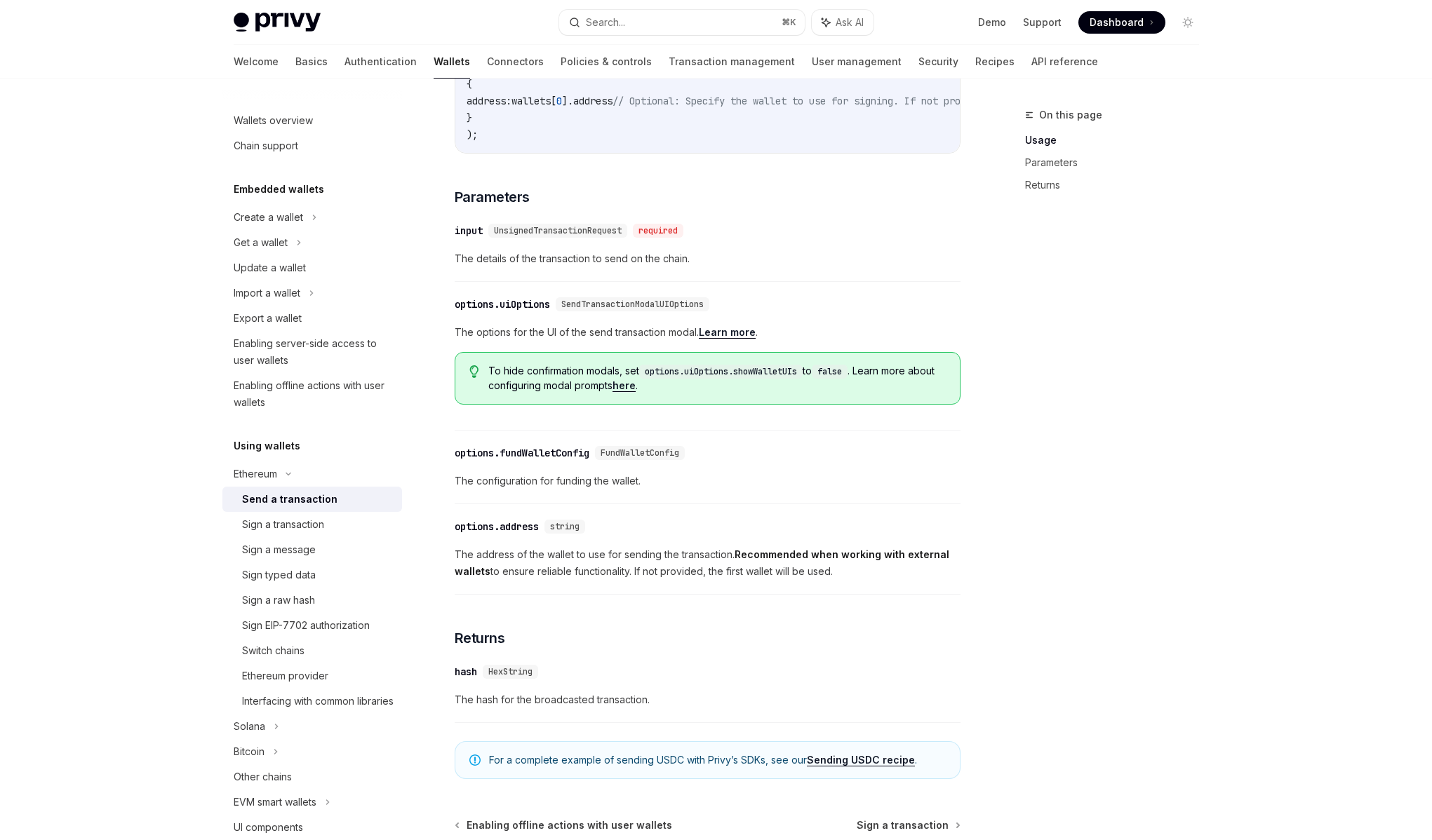
click at [598, 490] on span "The configuration for funding the wallet." at bounding box center [707, 480] width 506 height 16
drag, startPoint x: 524, startPoint y: 491, endPoint x: 706, endPoint y: 488, distance: 182.0
click at [706, 488] on span "The configuration for funding the wallet." at bounding box center [707, 480] width 506 height 16
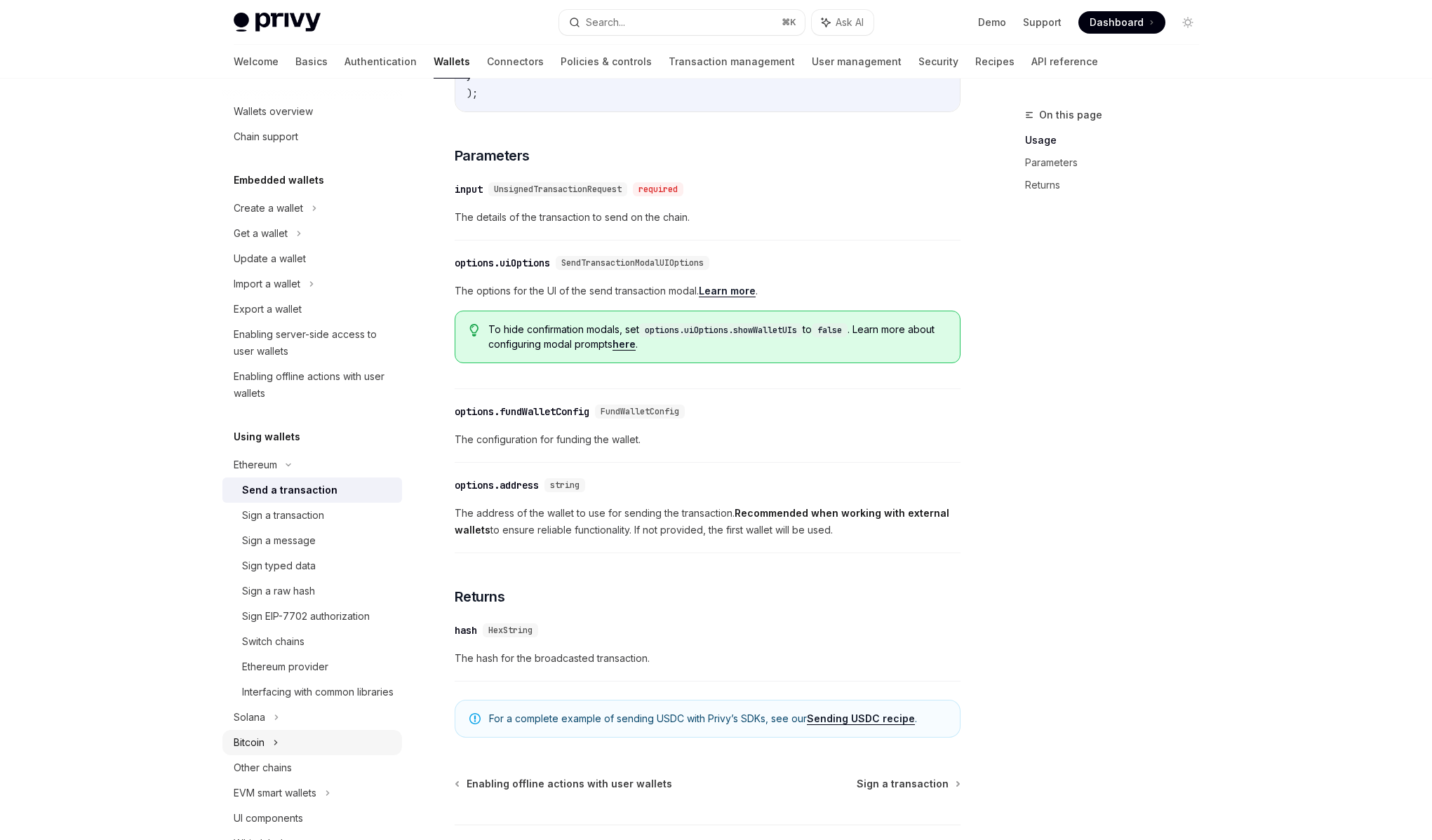
scroll to position [47, 0]
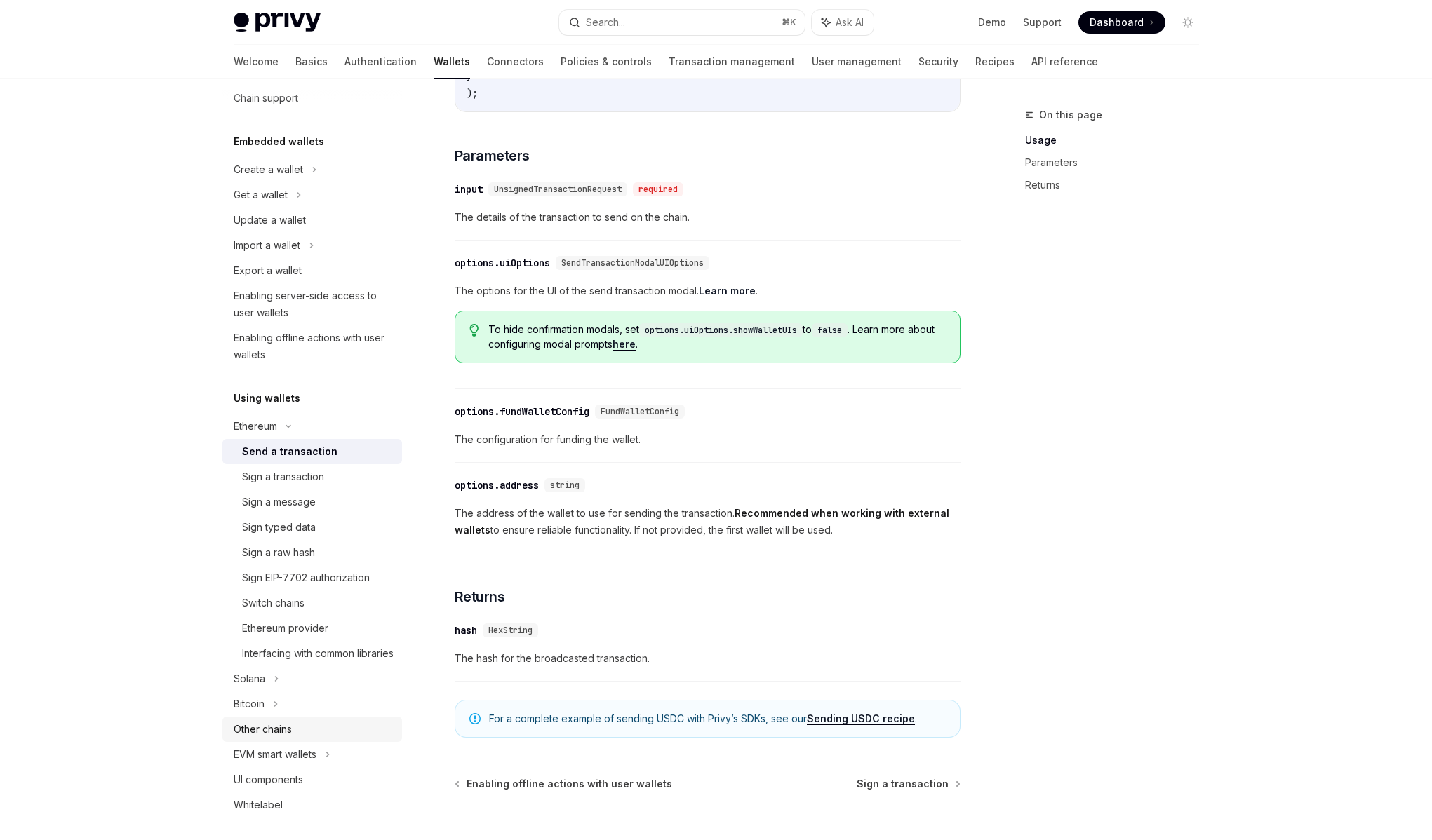
click at [274, 738] on div "Other chains" at bounding box center [262, 729] width 58 height 16
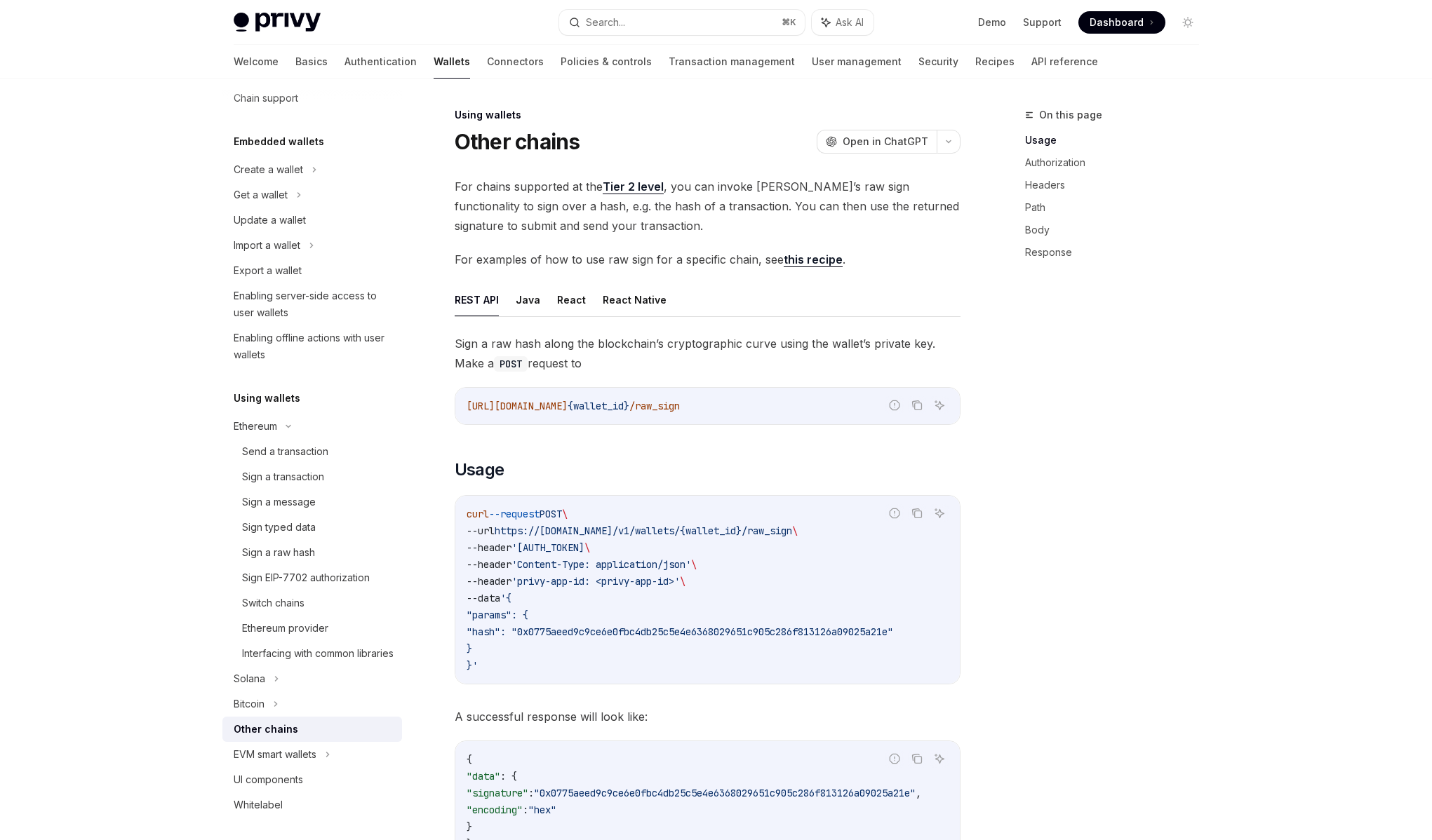
click at [644, 180] on link "Tier 2 level" at bounding box center [633, 186] width 61 height 14
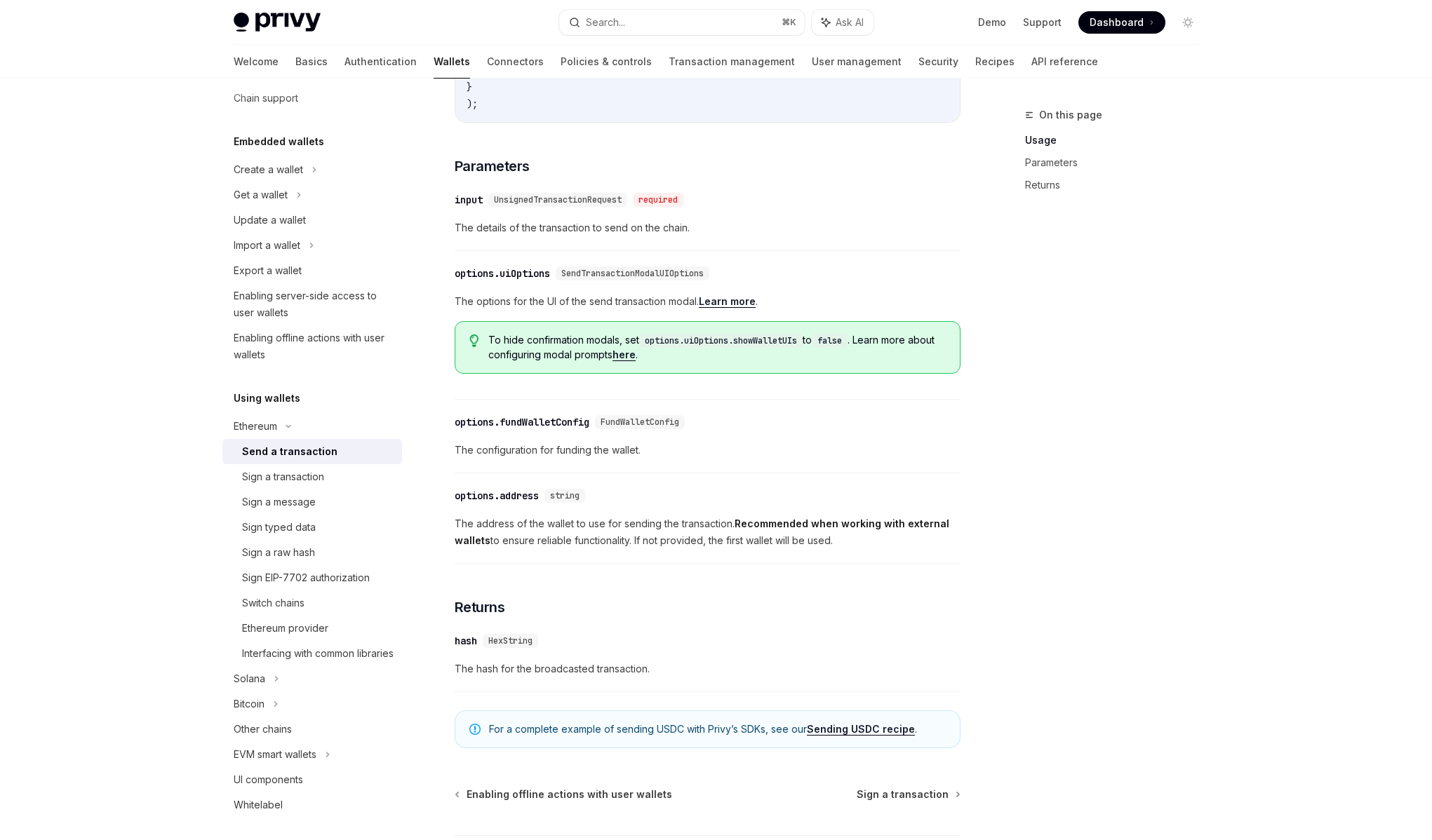
scroll to position [530, 0]
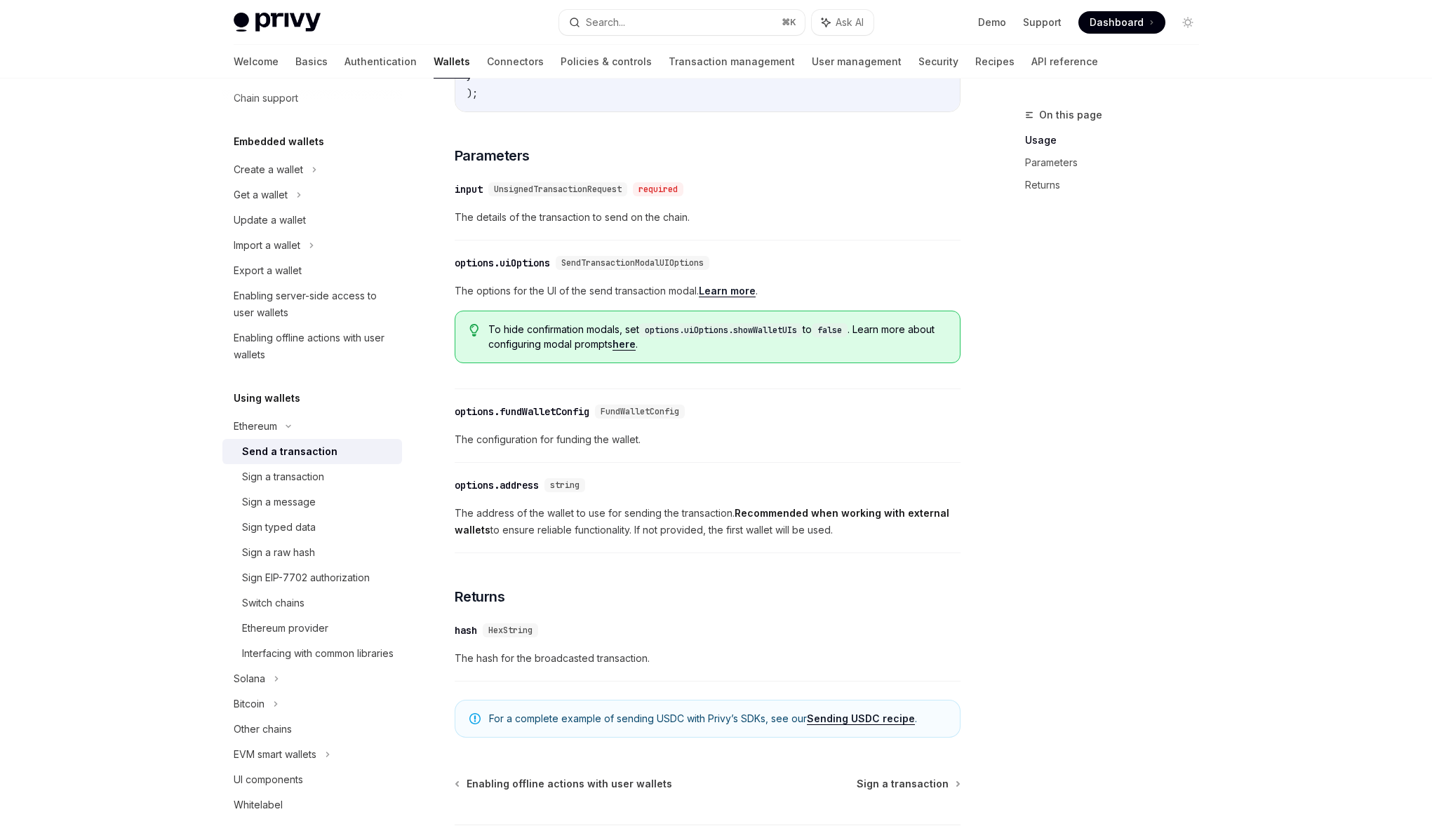
click at [699, 505] on div "​ options.address string The address of the wallet to use for sending the trans…" at bounding box center [707, 511] width 506 height 84
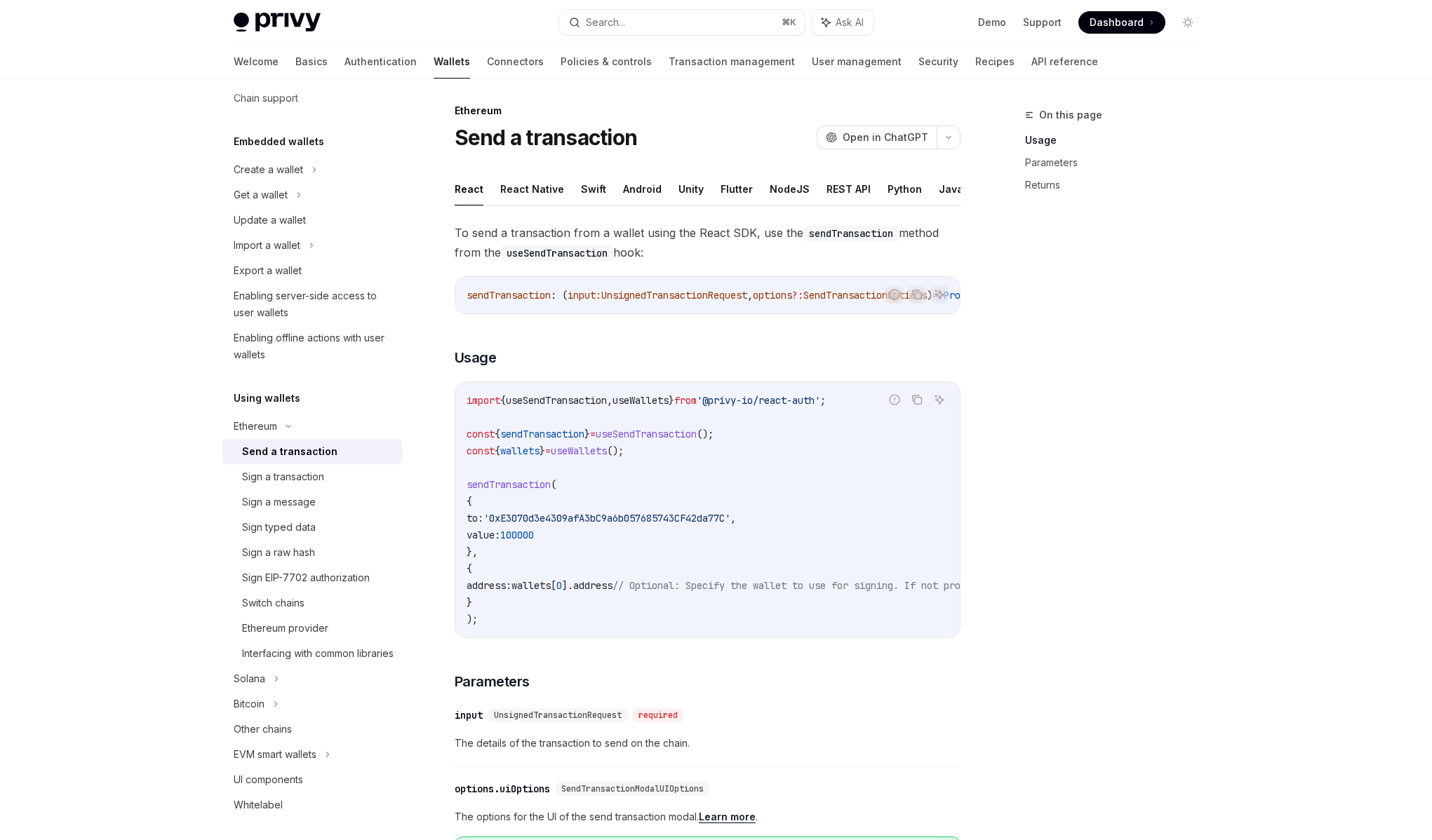
scroll to position [14, 0]
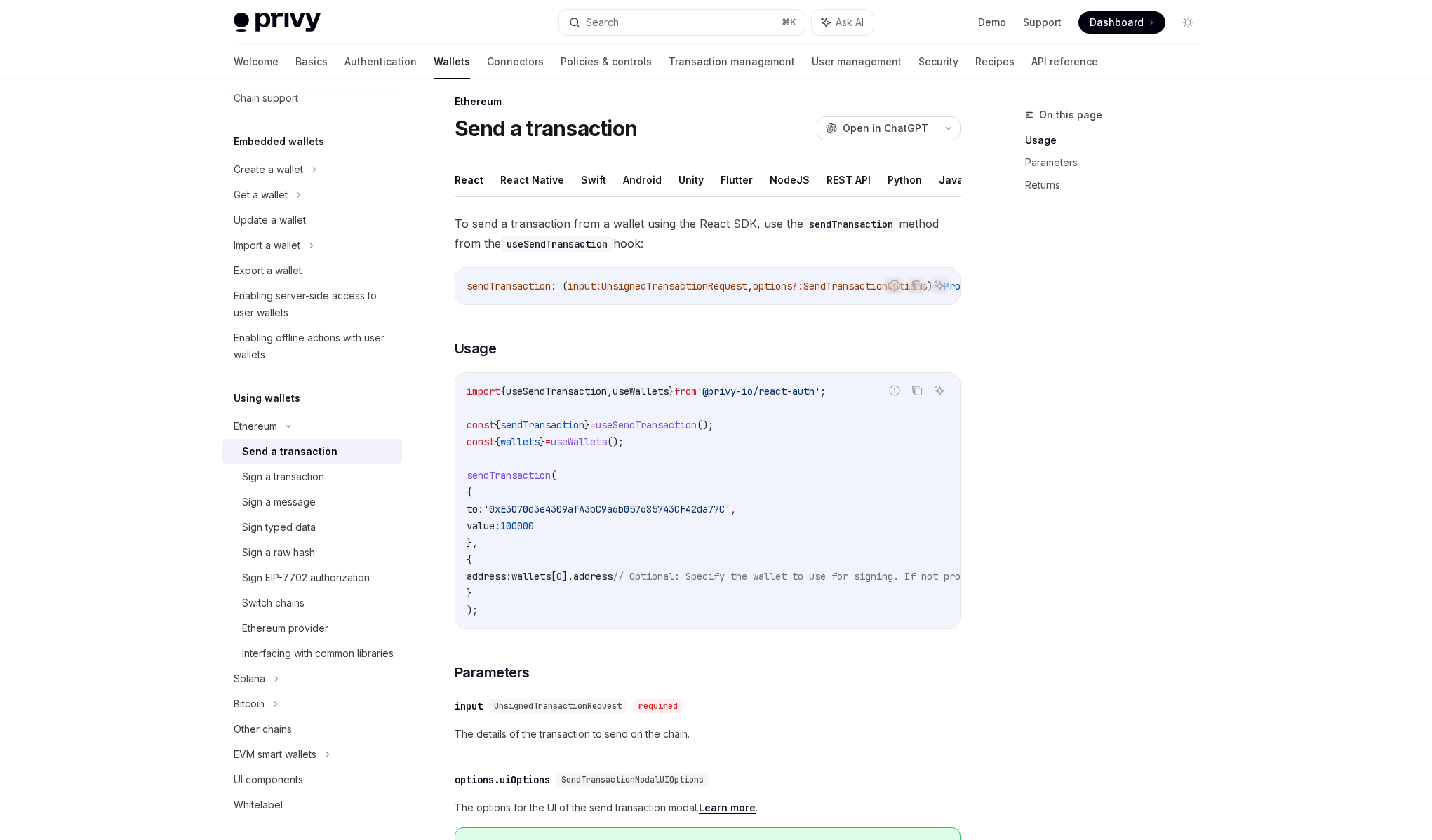
click at [898, 177] on button "Python" at bounding box center [905, 179] width 35 height 33
type textarea "*"
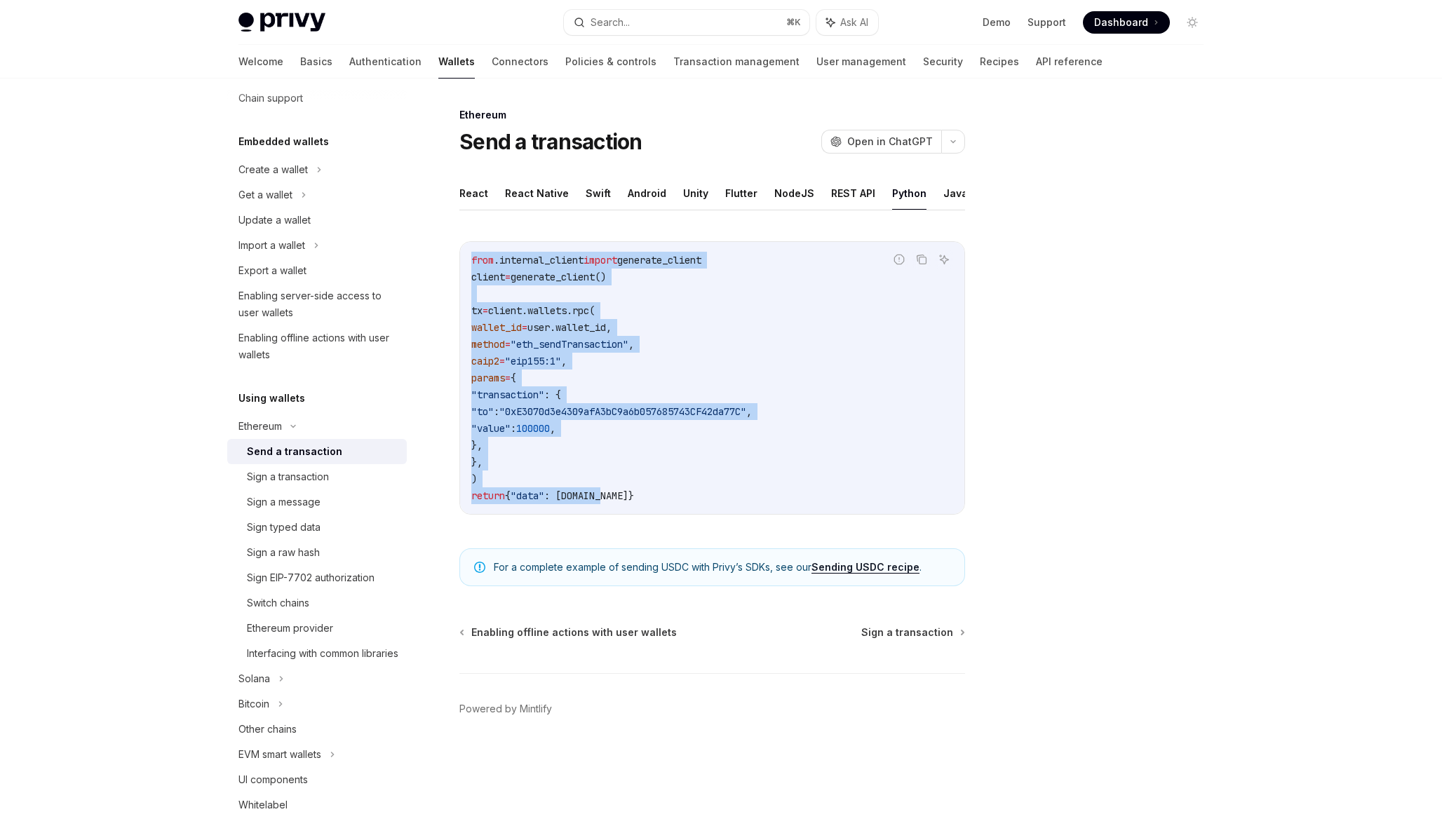
drag, startPoint x: 637, startPoint y: 498, endPoint x: 451, endPoint y: 258, distance: 303.6
click at [451, 258] on div "Ethereum Send a transaction OpenAI Open in ChatGPT OpenAI Open in ChatGPT React…" at bounding box center [581, 474] width 775 height 734
copy code "from .internal_client import generate_client client = generate_client() tx = cl…"
click at [662, 408] on span ""0xE3070d3e4309afA3bC9a6b057685743CF42da77C"" at bounding box center [623, 411] width 247 height 13
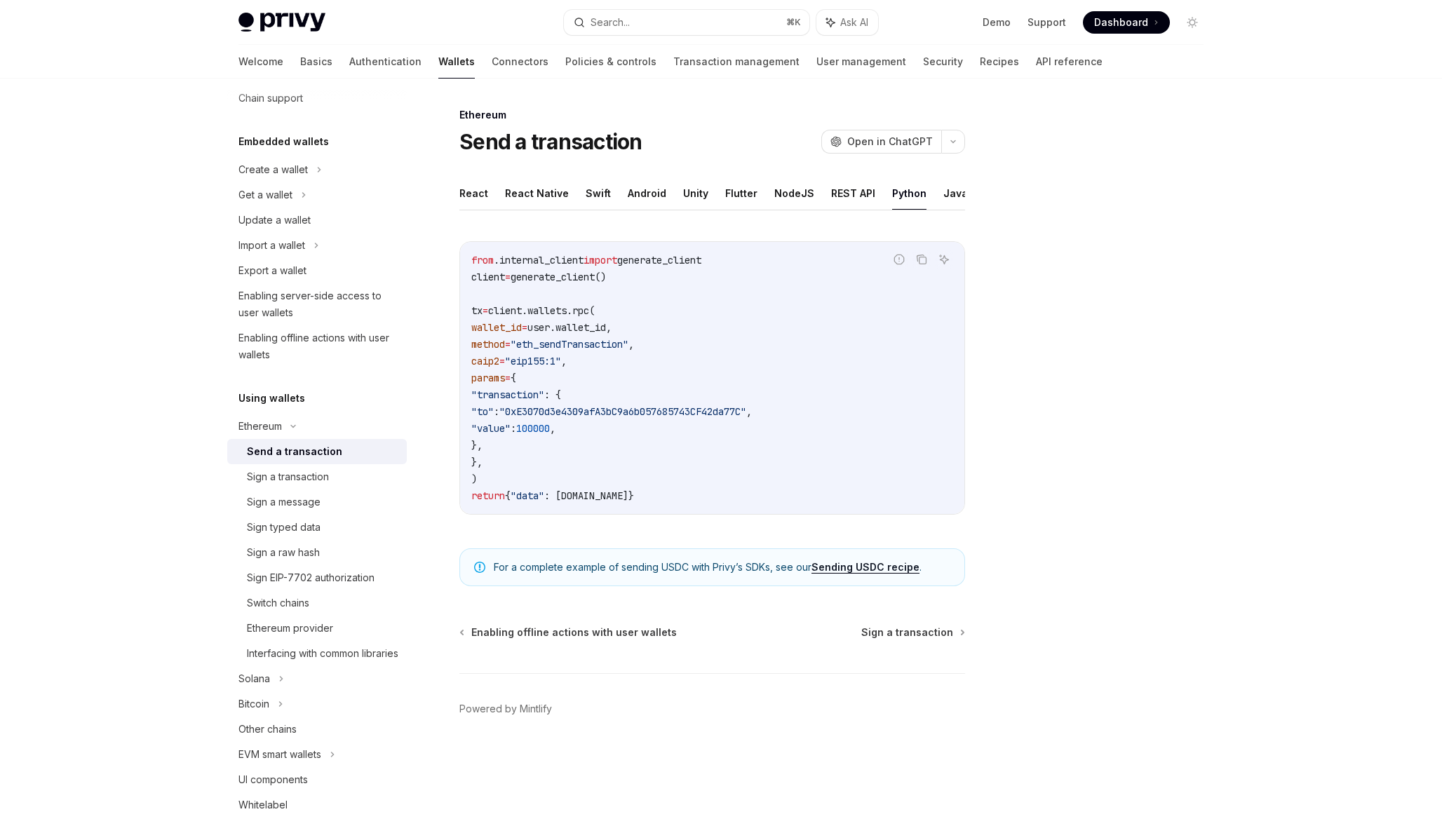
click at [564, 259] on span ".internal_client" at bounding box center [538, 259] width 90 height 13
click at [513, 262] on span ".internal_client" at bounding box center [538, 259] width 90 height 13
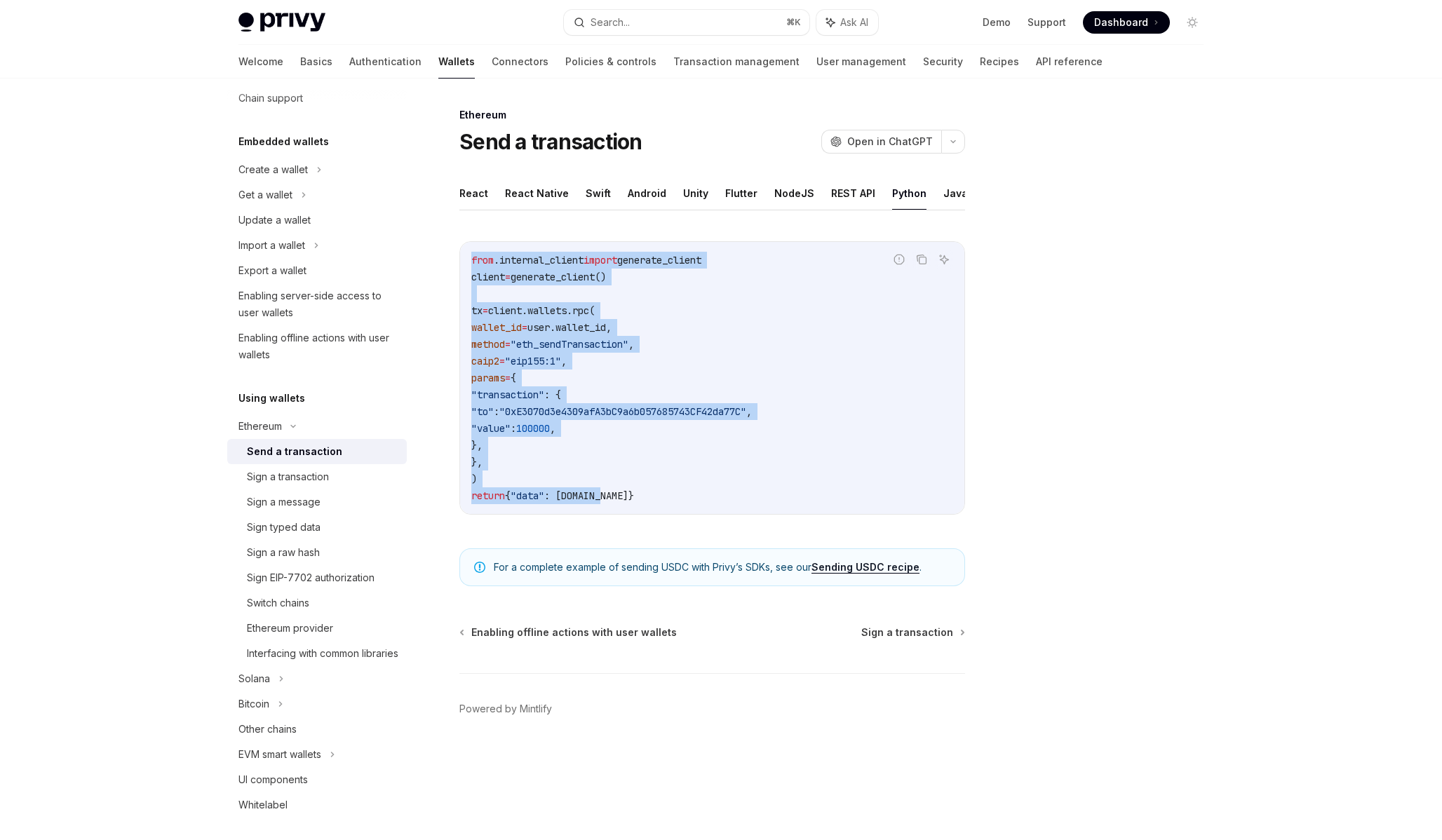
drag, startPoint x: 625, startPoint y: 501, endPoint x: 467, endPoint y: 258, distance: 289.8
click at [467, 258] on div "from .internal_client import generate_client client = generate_client() tx = cl…" at bounding box center [712, 378] width 504 height 272
copy code "from .internal_client import generate_client client = generate_client() tx = cl…"
click at [626, 317] on code "from .internal_client import generate_client client = generate_client() tx = cl…" at bounding box center [713, 378] width 482 height 253
drag, startPoint x: 639, startPoint y: 496, endPoint x: 463, endPoint y: 256, distance: 297.6
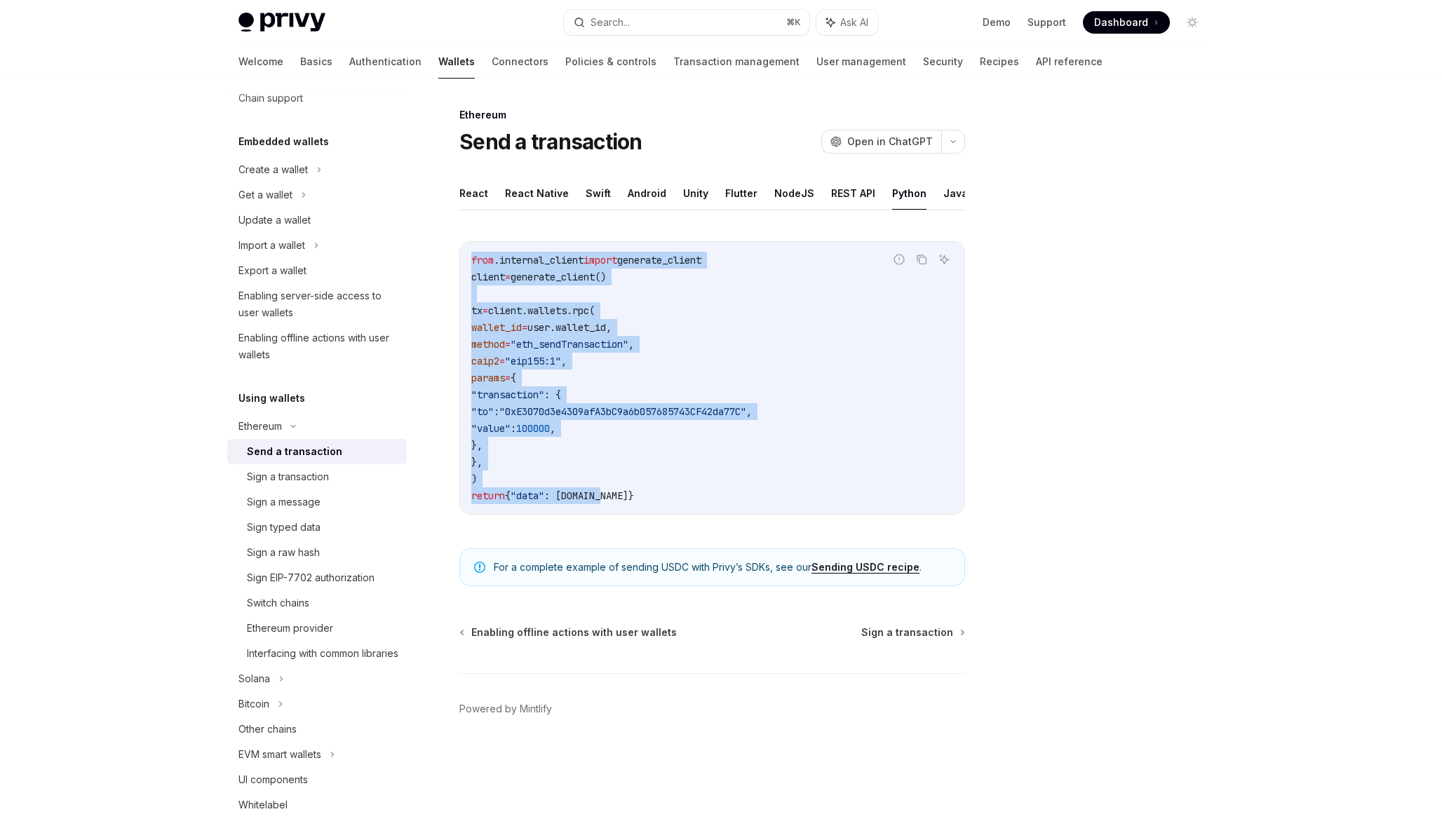
click at [463, 256] on div "from .internal_client import generate_client client = generate_client() tx = cl…" at bounding box center [712, 378] width 504 height 272
copy code "from .internal_client import generate_client client = generate_client() tx = cl…"
